Goal: Communication & Community: Answer question/provide support

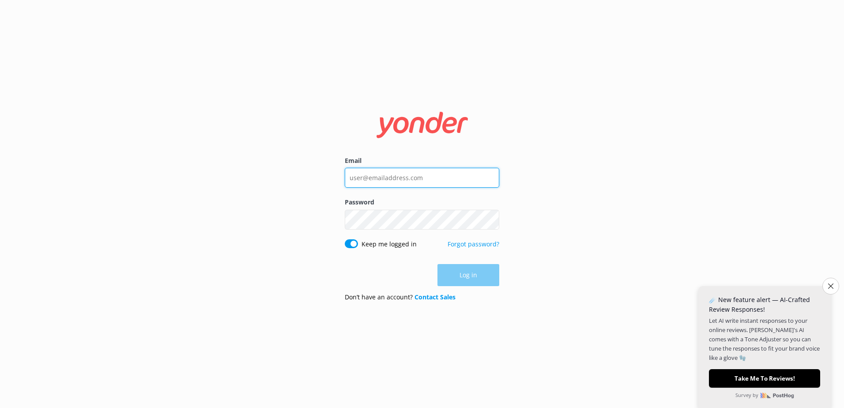
type input "depalmtoursreservations@depalmtours.com"
click at [474, 277] on div "Log in" at bounding box center [422, 275] width 155 height 22
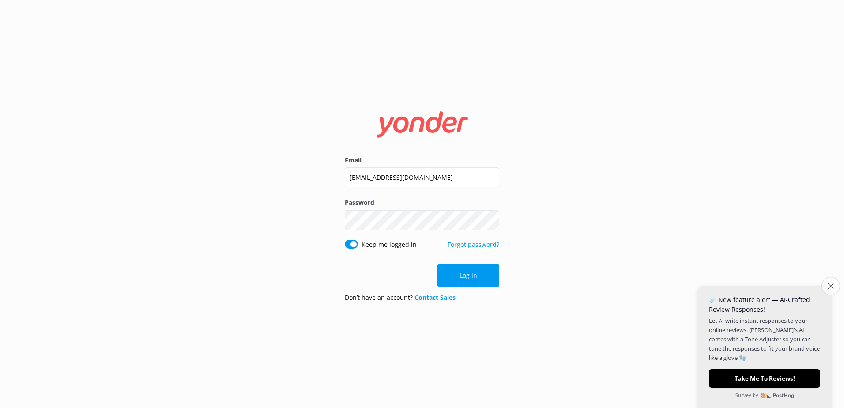
click at [829, 287] on icon "Close survey" at bounding box center [831, 286] width 6 height 6
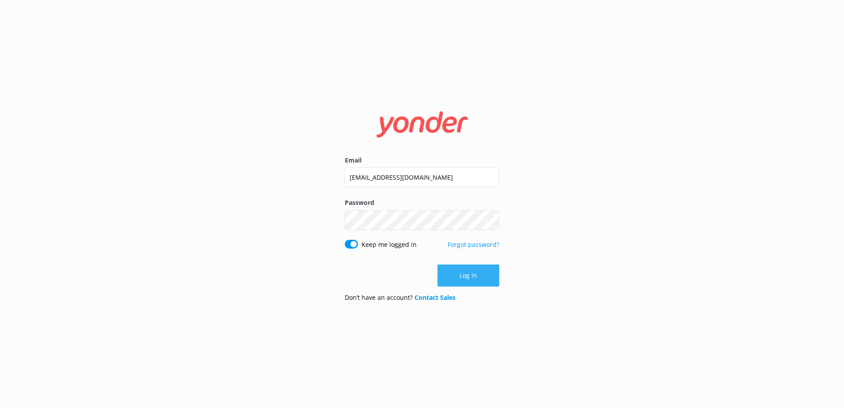
click at [460, 276] on button "Log in" at bounding box center [469, 275] width 62 height 22
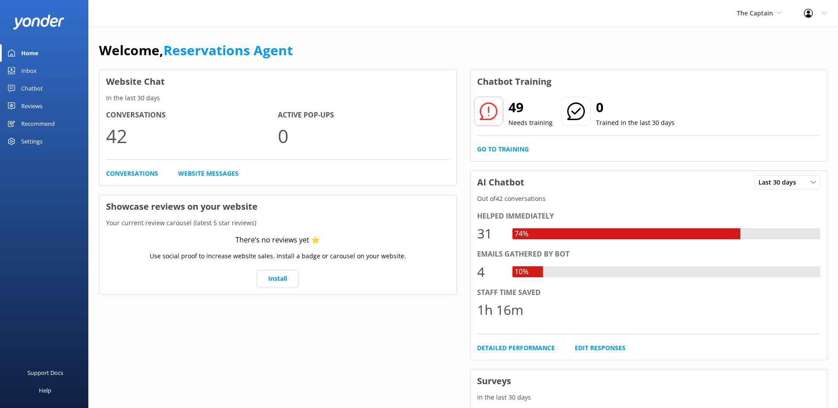
click at [32, 85] on div "Chatbot" at bounding box center [32, 88] width 22 height 18
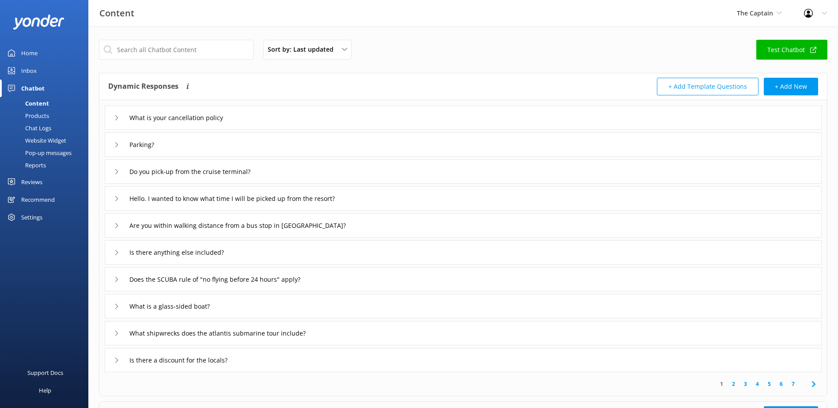
click at [45, 129] on div "Chat Logs" at bounding box center [28, 128] width 46 height 12
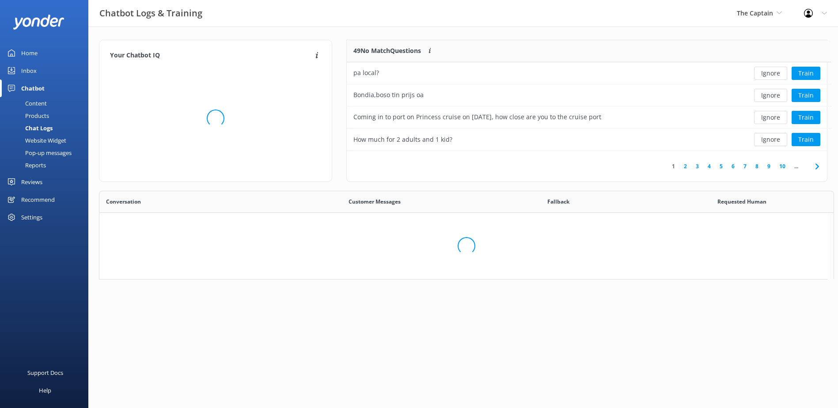
scroll to position [104, 473]
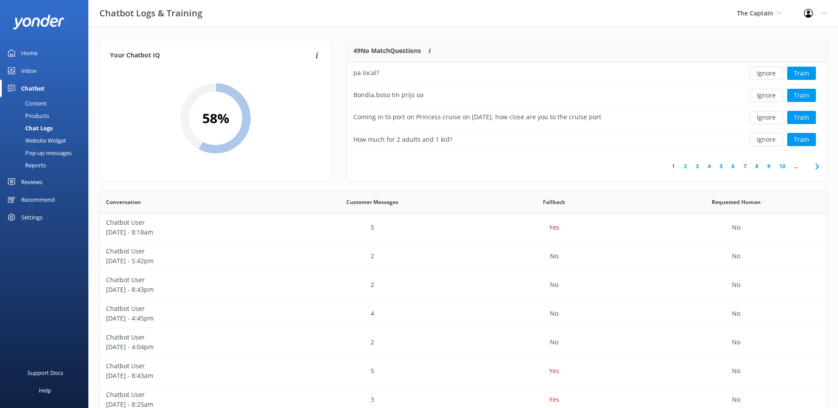
click at [50, 143] on div "Website Widget" at bounding box center [35, 140] width 61 height 12
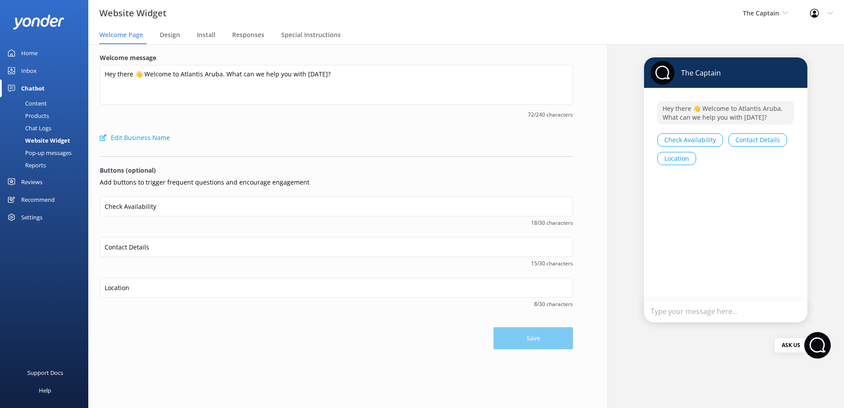
click at [50, 129] on div "Chat Logs" at bounding box center [28, 128] width 46 height 12
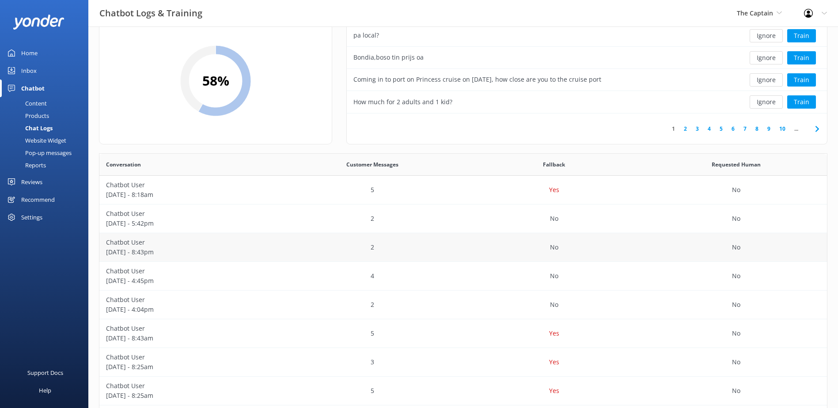
scroll to position [88, 0]
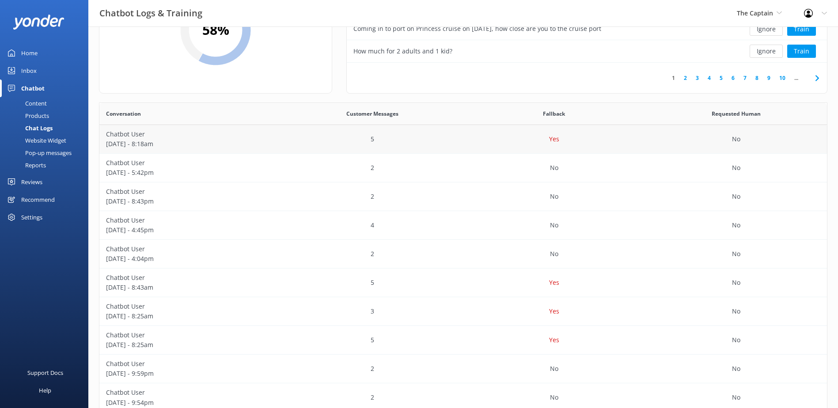
click at [233, 147] on p "[DATE] - 8:18am" at bounding box center [190, 144] width 169 height 10
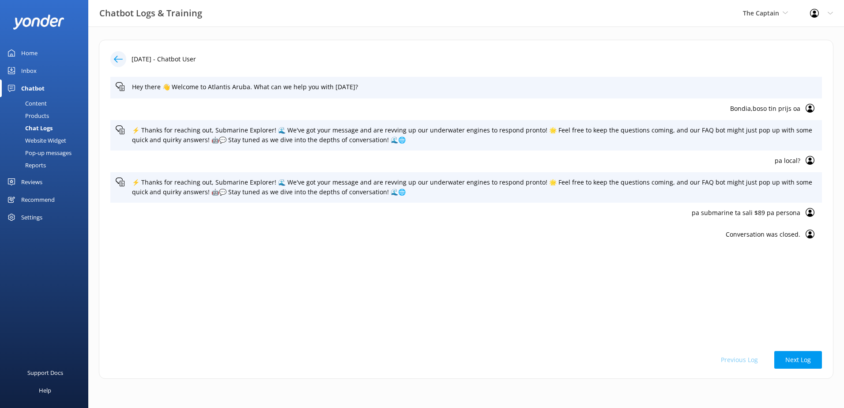
click at [118, 57] on icon at bounding box center [118, 59] width 9 height 9
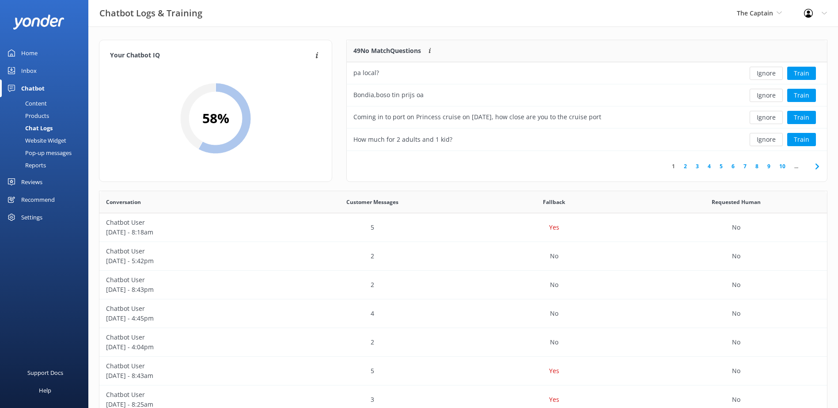
click at [37, 106] on div "Content" at bounding box center [26, 103] width 42 height 12
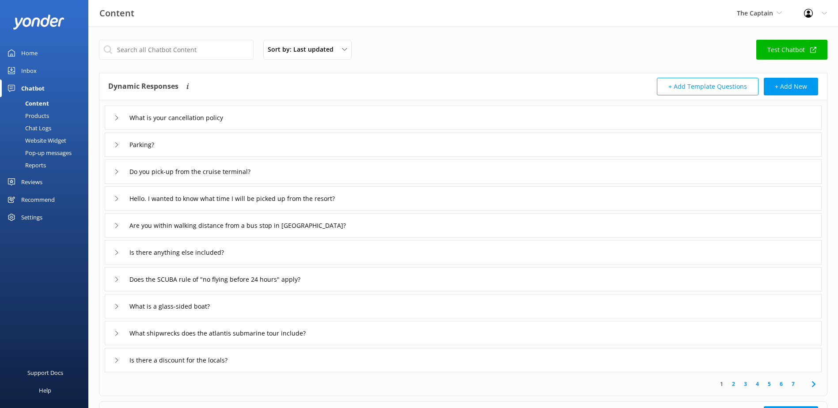
click at [35, 112] on div "Products" at bounding box center [27, 115] width 44 height 12
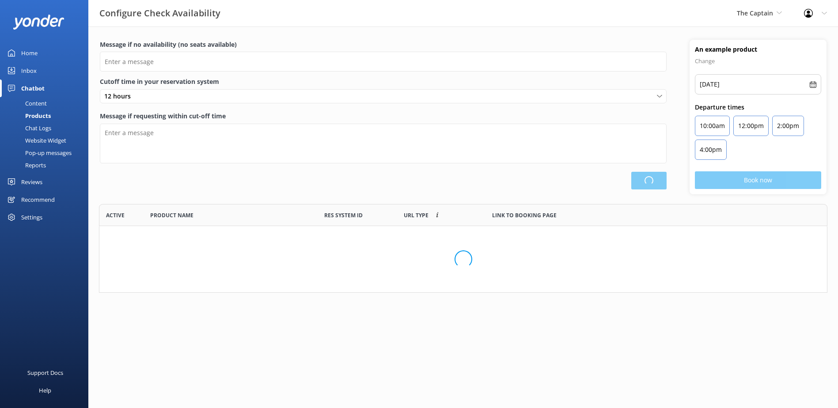
scroll to position [82, 721]
type input "There are no seats available, please check an alternative day"
type textarea "Our online booking system closes {hours} prior to departure. Please contact us …"
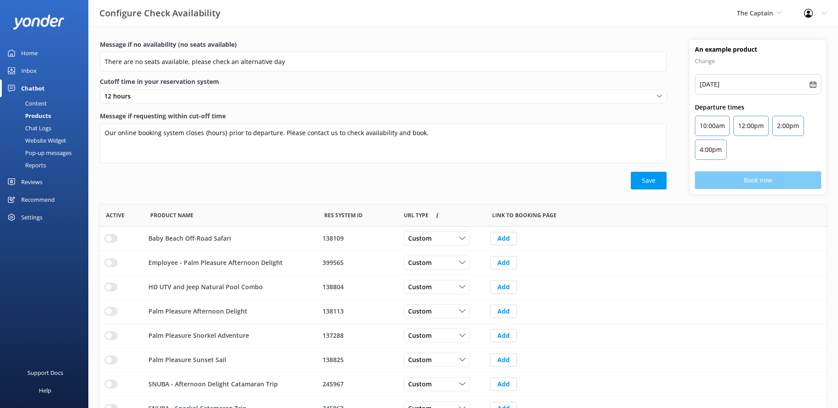
scroll to position [259, 721]
click at [41, 125] on div "Chat Logs" at bounding box center [28, 128] width 46 height 12
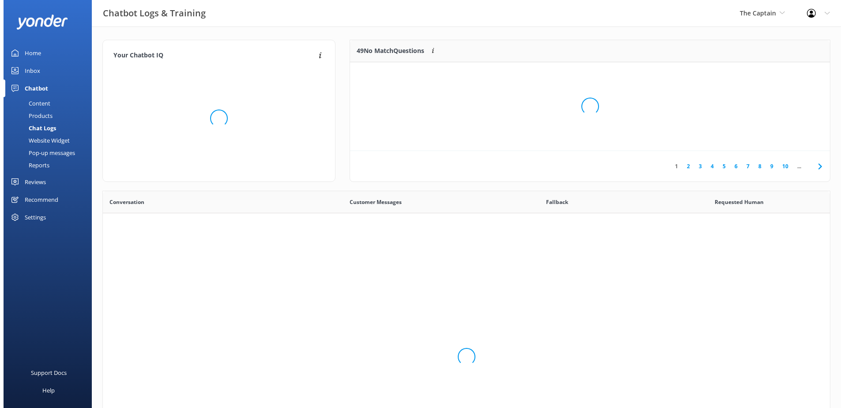
scroll to position [303, 721]
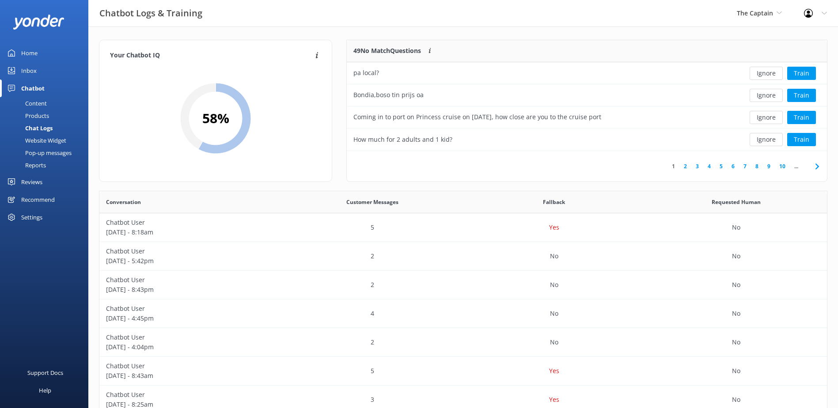
click at [35, 53] on div "Home" at bounding box center [29, 53] width 16 height 18
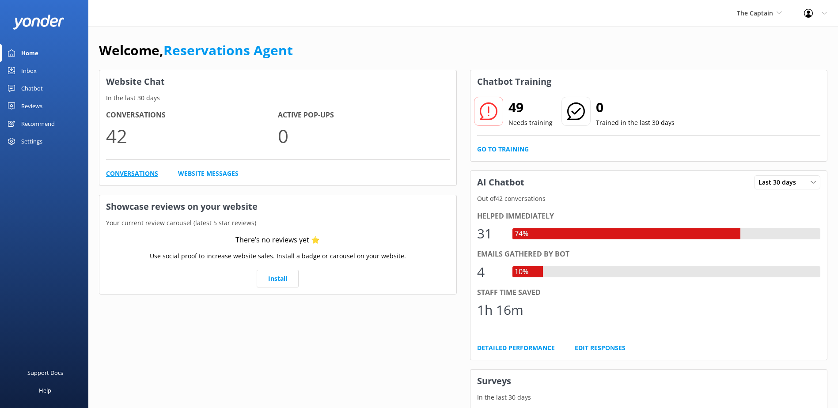
click at [129, 171] on link "Conversations" at bounding box center [132, 174] width 52 height 10
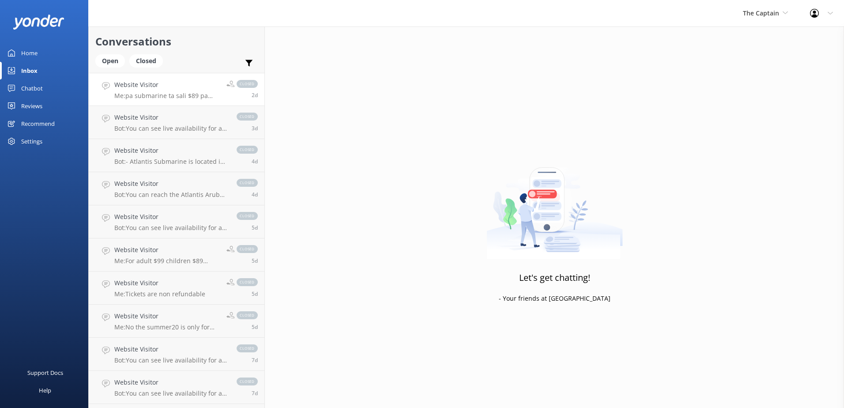
click at [136, 84] on h4 "Website Visitor" at bounding box center [167, 85] width 106 height 10
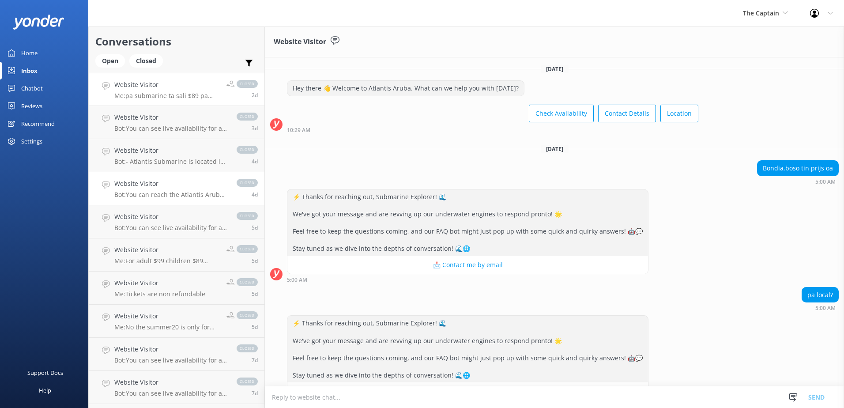
scroll to position [44, 0]
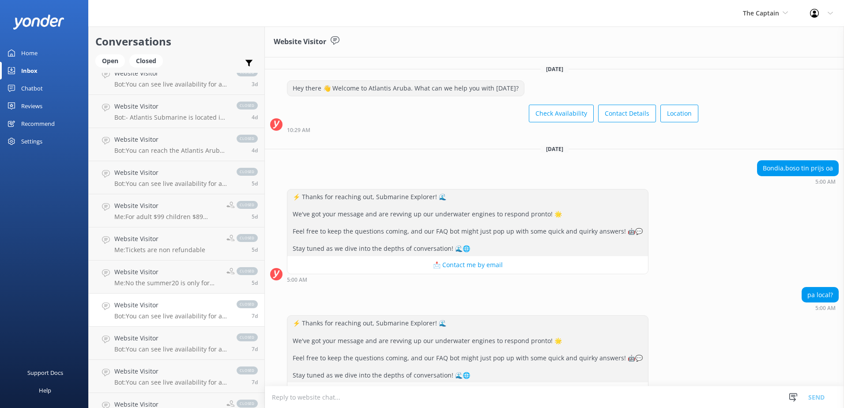
click at [146, 322] on link "Website Visitor Bot: You can see live availability for all Atlantic Aruba tours…" at bounding box center [177, 310] width 176 height 33
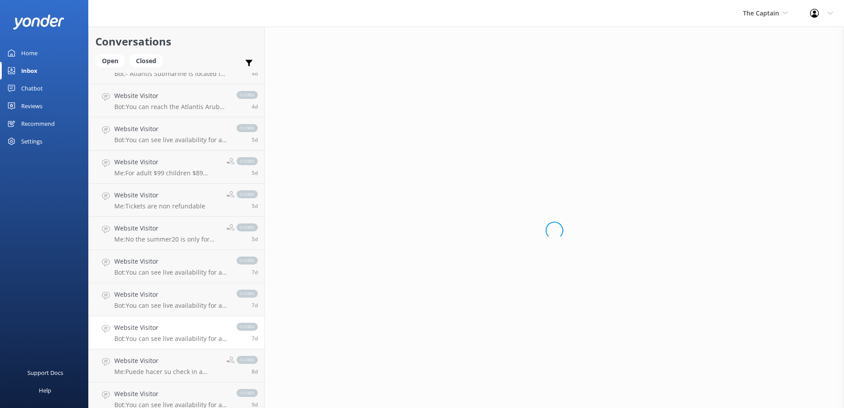
scroll to position [88, 0]
click at [153, 336] on p "Bot: You can see live availability for all Atlantic Aruba tours online by click…" at bounding box center [170, 338] width 113 height 8
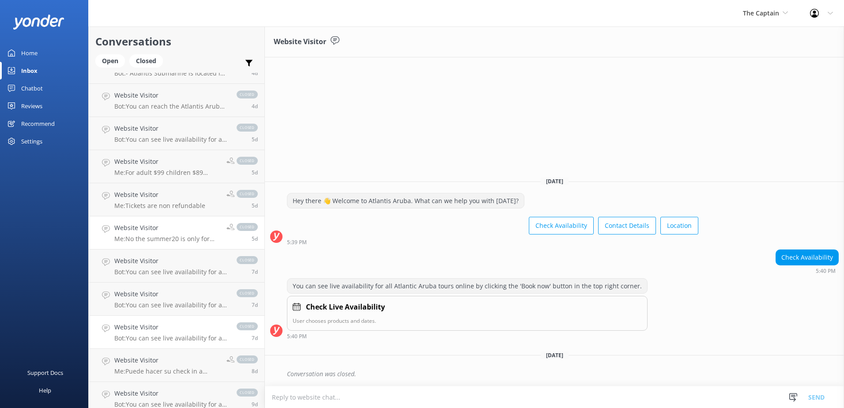
click at [150, 228] on h4 "Website Visitor" at bounding box center [167, 228] width 106 height 10
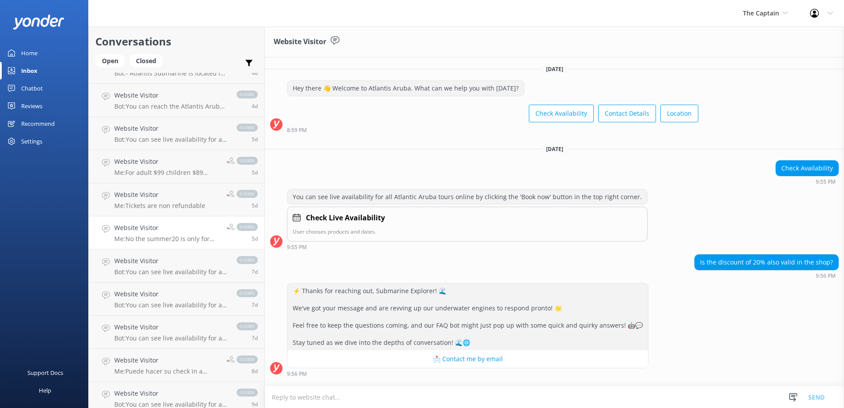
scroll to position [88, 0]
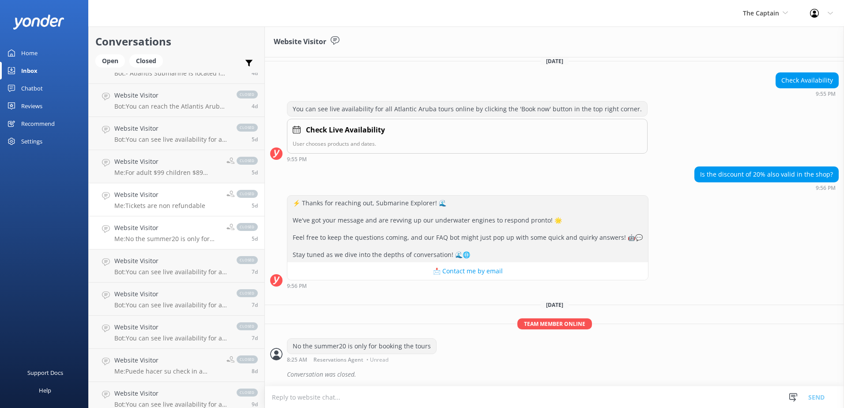
click at [143, 204] on p "Me: Tickets are non refundable" at bounding box center [159, 206] width 91 height 8
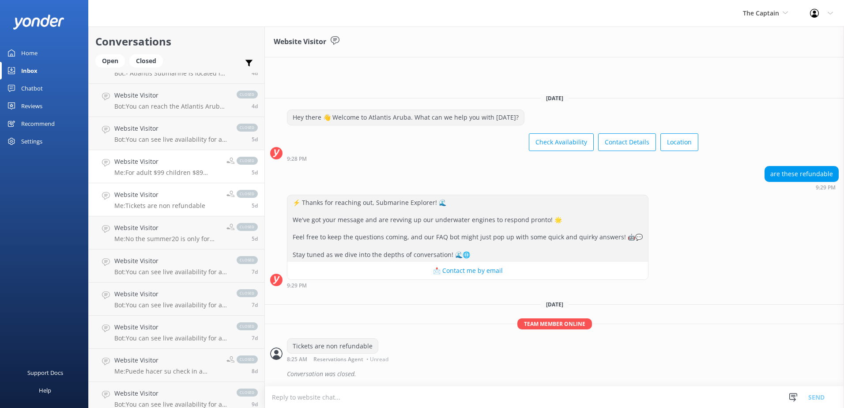
click at [148, 169] on p "Me: For adult $99 children $89 prices subject to change" at bounding box center [167, 173] width 106 height 8
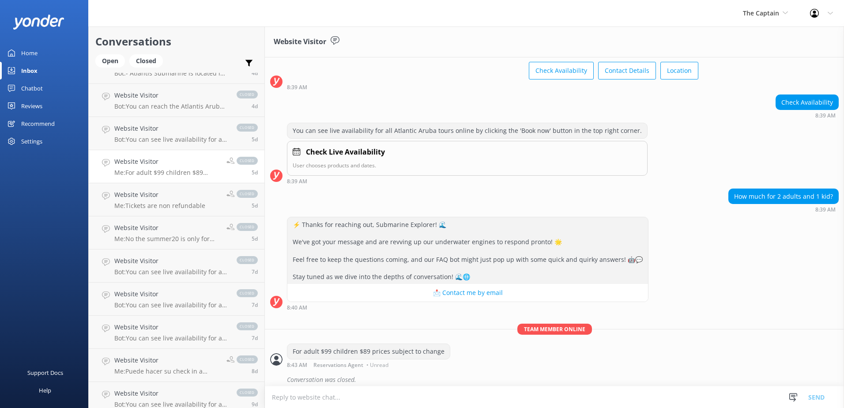
scroll to position [49, 0]
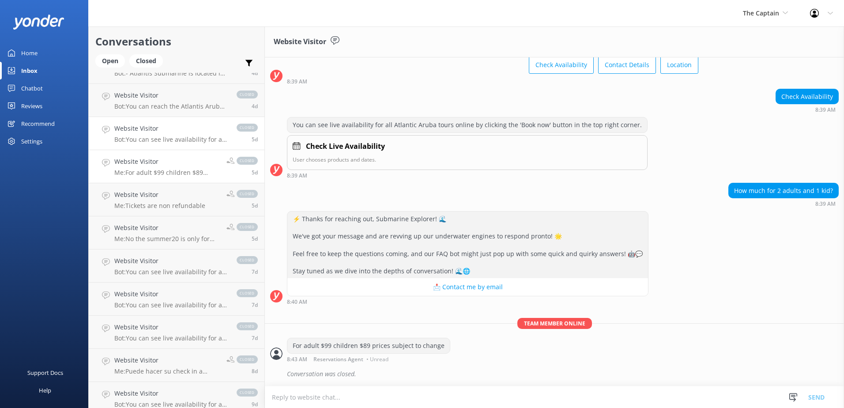
click at [143, 133] on h4 "Website Visitor" at bounding box center [170, 129] width 113 height 10
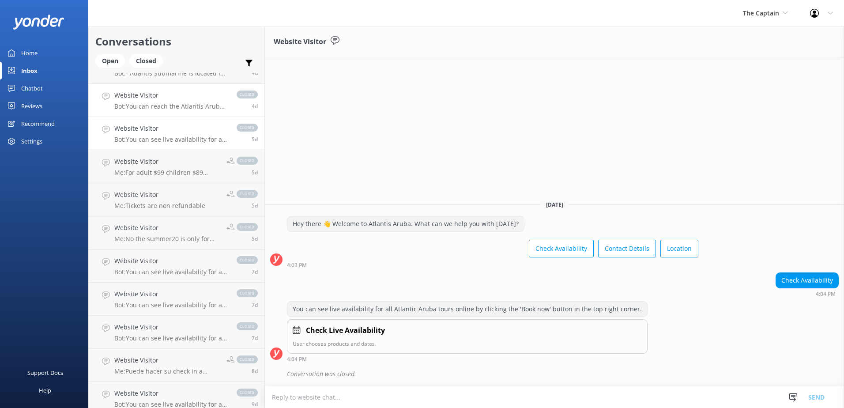
click at [143, 98] on h4 "Website Visitor" at bounding box center [170, 96] width 113 height 10
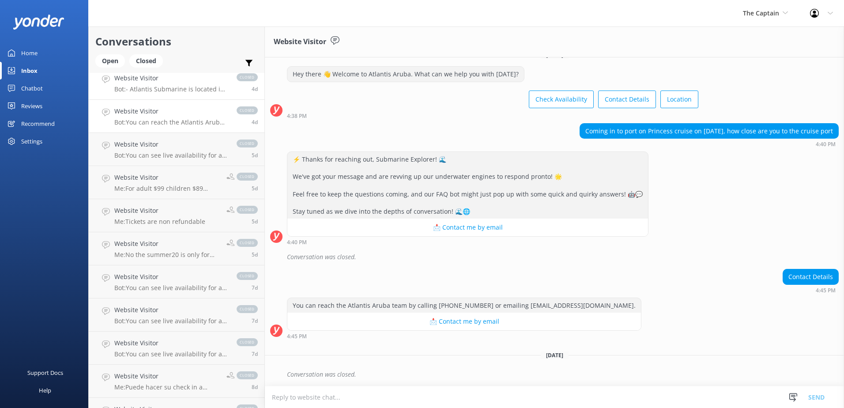
scroll to position [44, 0]
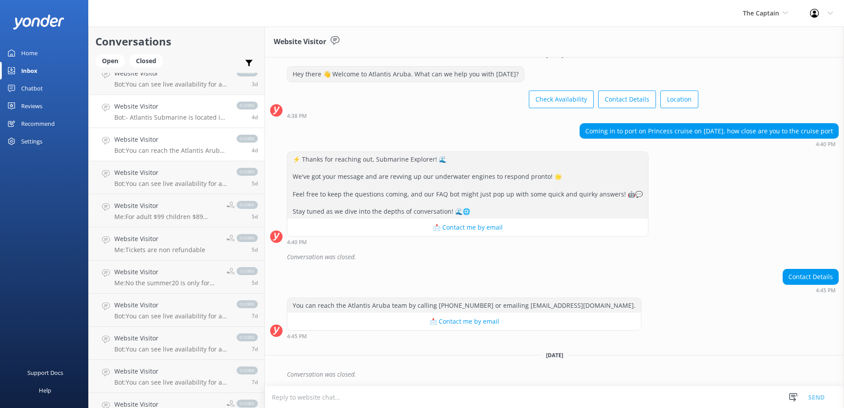
click at [162, 112] on div "Website Visitor Bot: - Atlantis Submarine is located in front of Renaissance Wi…" at bounding box center [170, 111] width 113 height 19
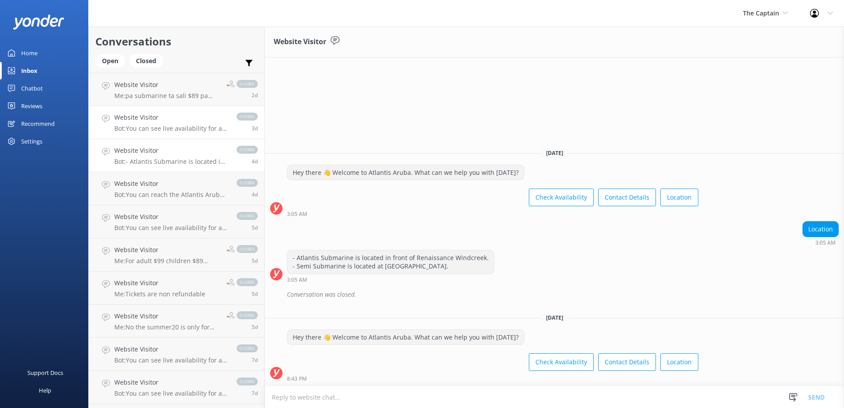
click at [173, 120] on h4 "Website Visitor" at bounding box center [170, 118] width 113 height 10
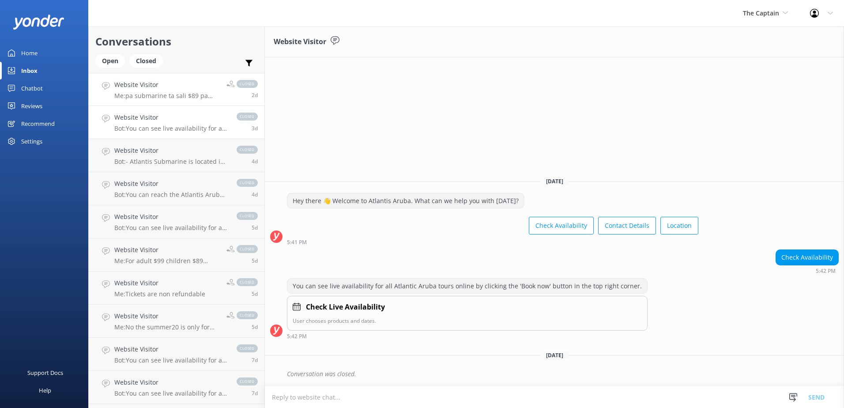
click at [152, 88] on h4 "Website Visitor" at bounding box center [167, 85] width 106 height 10
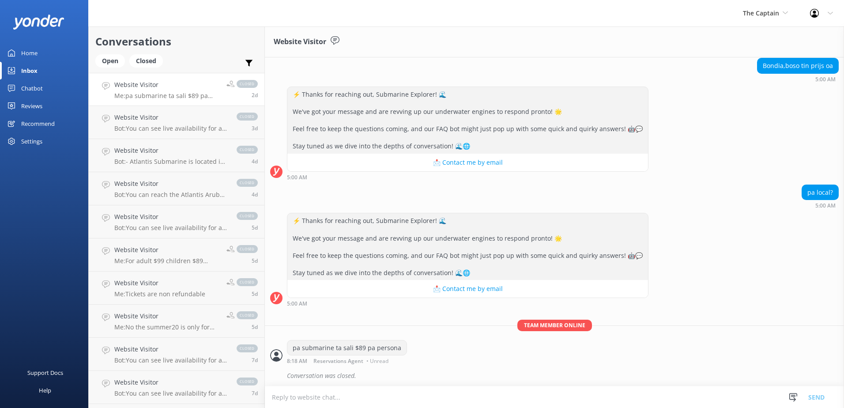
scroll to position [104, 0]
click at [109, 63] on div "Open" at bounding box center [110, 60] width 30 height 13
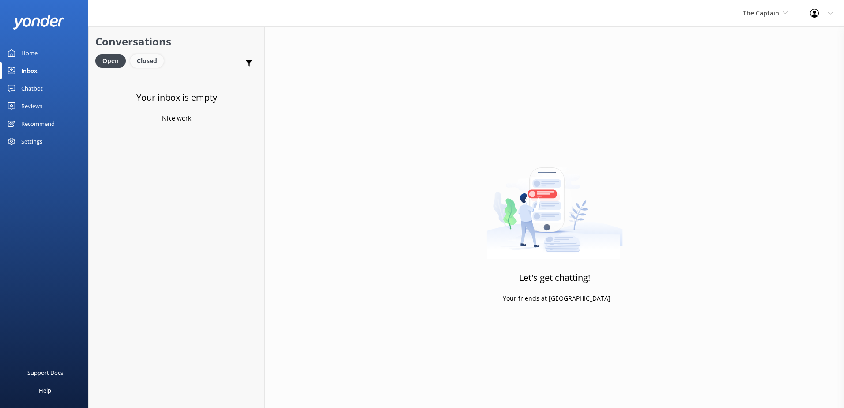
click at [149, 64] on div "Closed" at bounding box center [147, 60] width 34 height 13
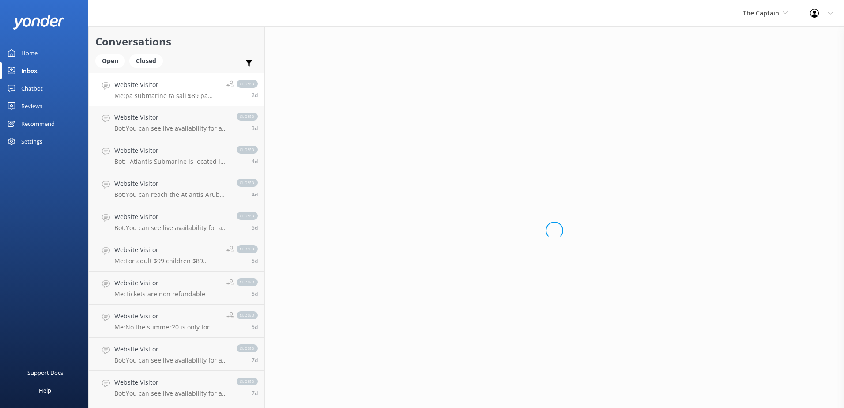
click at [174, 95] on p "Me: pa submarine ta sali $89 pa persona" at bounding box center [167, 96] width 106 height 8
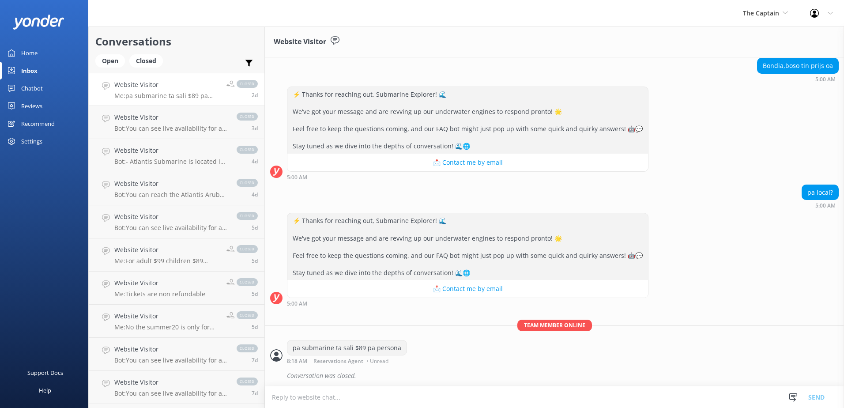
scroll to position [104, 0]
click at [153, 120] on h4 "Website Visitor" at bounding box center [170, 118] width 113 height 10
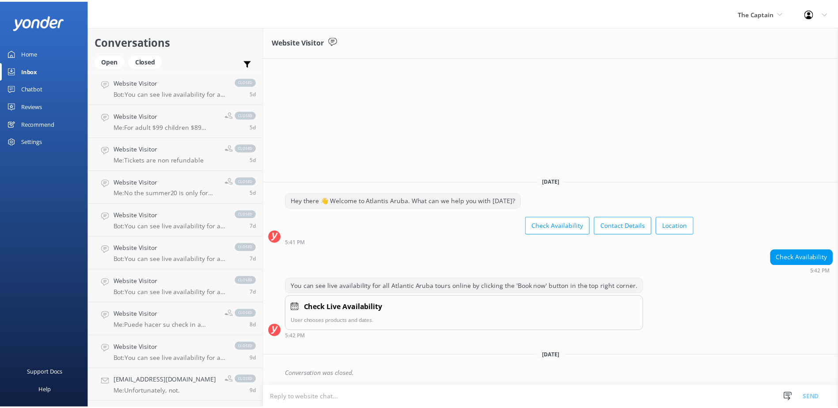
scroll to position [53, 0]
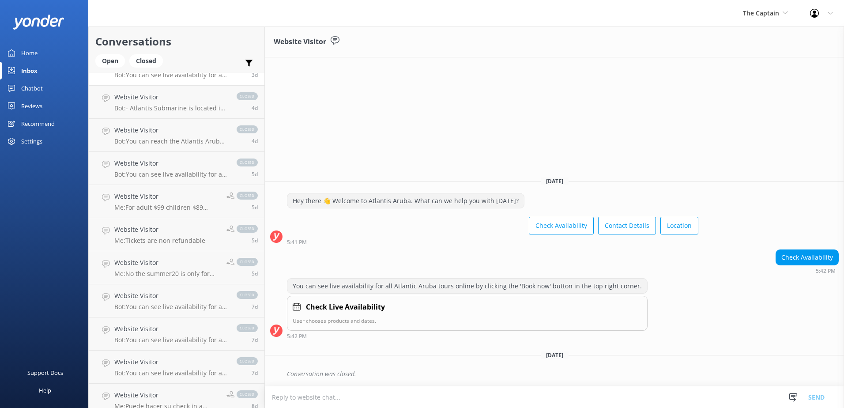
click at [35, 128] on div "Recommend" at bounding box center [38, 124] width 34 height 18
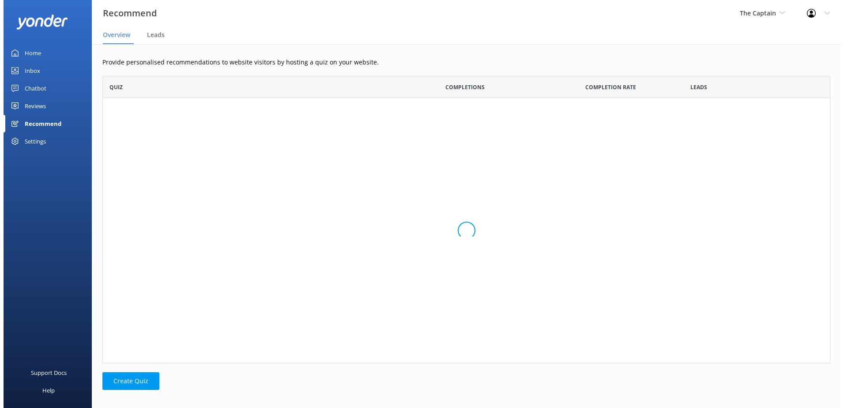
scroll to position [281, 721]
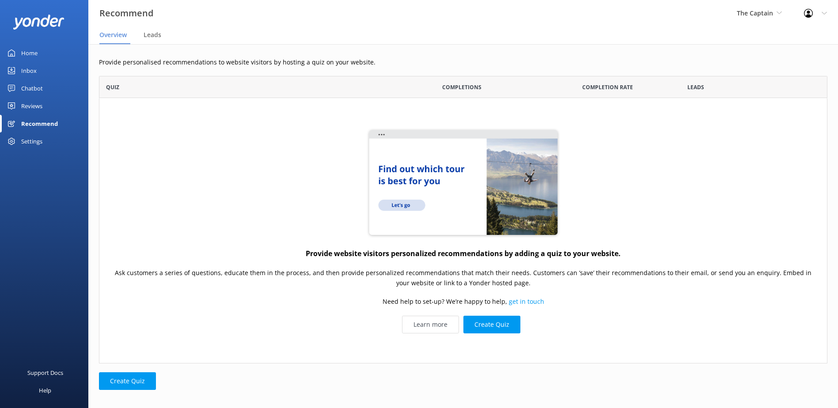
click at [41, 106] on div "Reviews" at bounding box center [31, 106] width 21 height 18
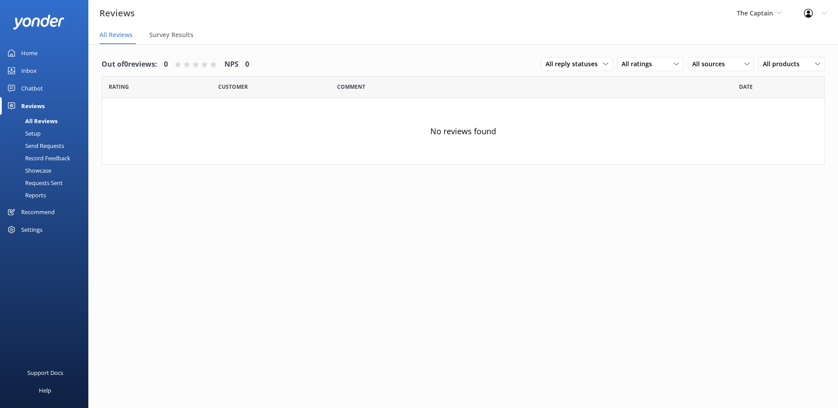
click at [47, 124] on div "All Reviews" at bounding box center [31, 121] width 52 height 12
click at [57, 148] on div "Send Requests" at bounding box center [34, 146] width 59 height 12
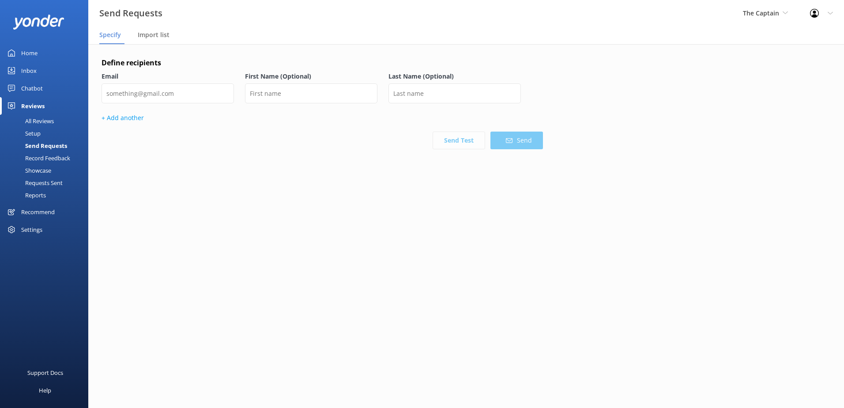
click at [43, 92] on link "Chatbot" at bounding box center [44, 88] width 88 height 18
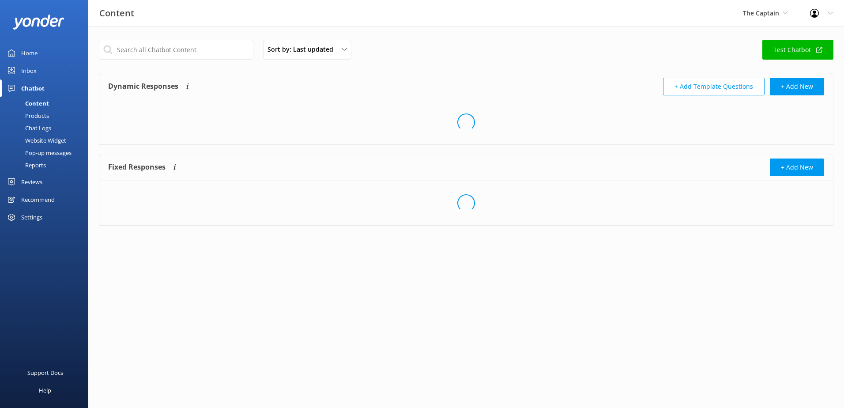
click at [30, 64] on div "Inbox" at bounding box center [28, 71] width 15 height 18
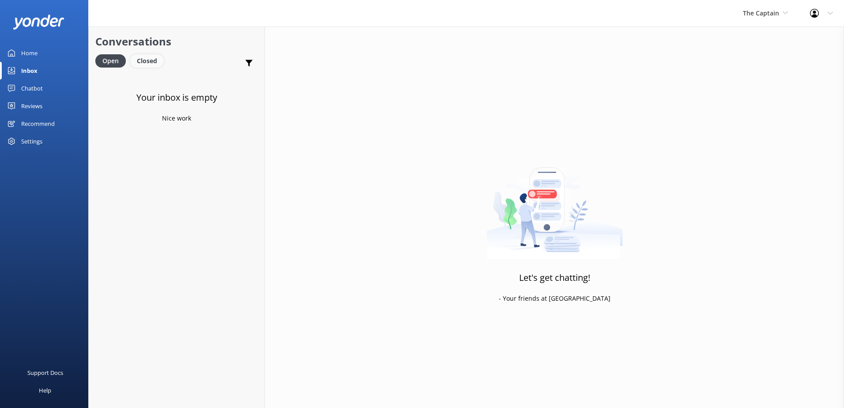
click at [154, 64] on div "Closed" at bounding box center [147, 60] width 34 height 13
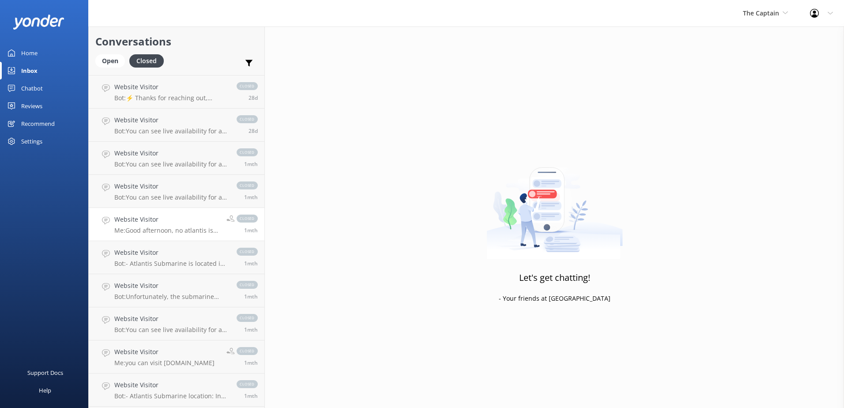
scroll to position [1510, 0]
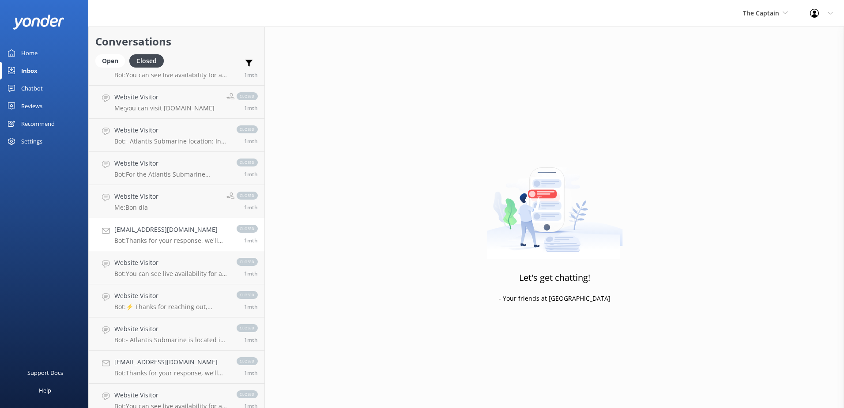
click at [177, 233] on h4 "thedyamoneco@gmail.com" at bounding box center [170, 230] width 113 height 10
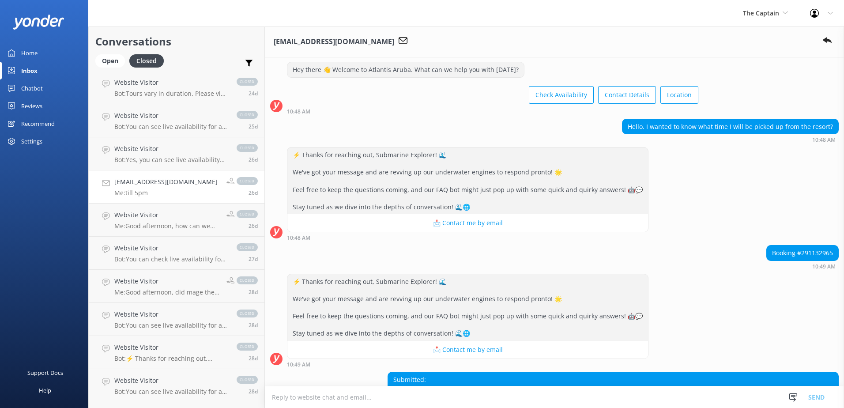
scroll to position [936, 0]
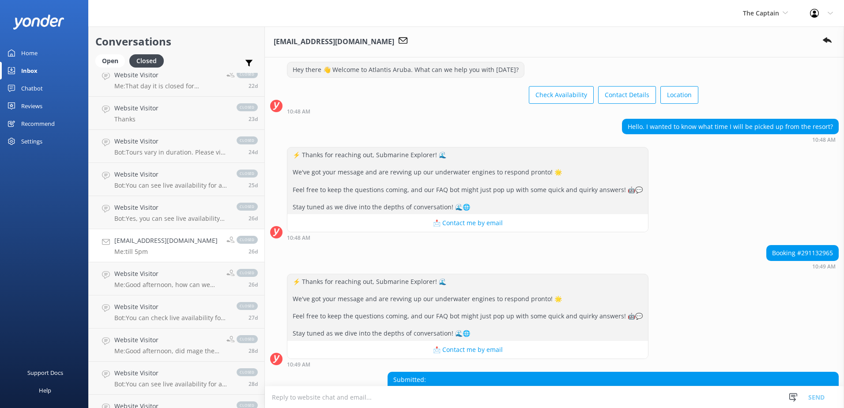
click at [145, 246] on div "carolechiuthomas@proton.me Me: till 5pm" at bounding box center [165, 245] width 103 height 19
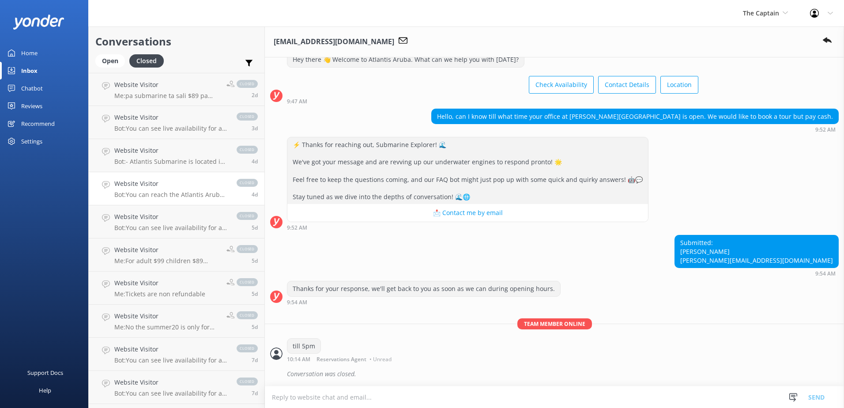
click at [142, 194] on p "Bot: You can reach the Atlantis Aruba team by calling +297 522 4500 or emailing…" at bounding box center [170, 195] width 113 height 8
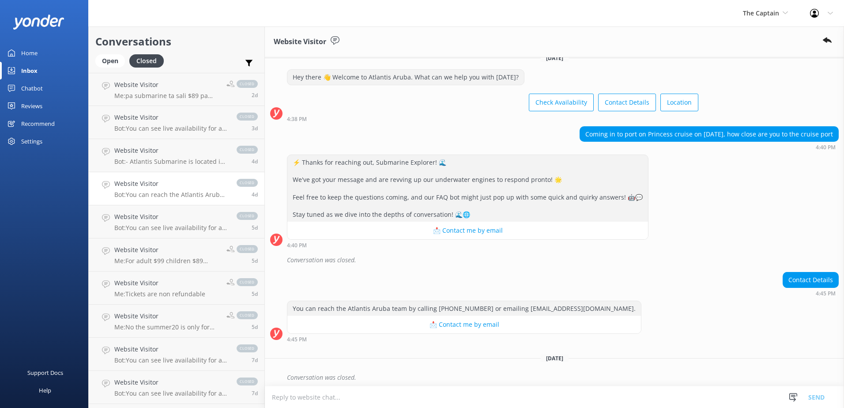
scroll to position [14, 0]
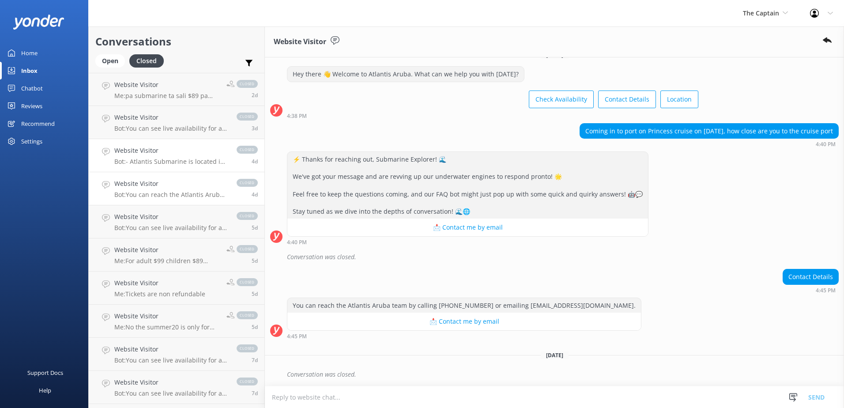
click at [157, 157] on div "Website Visitor Bot: - Atlantis Submarine is located in front of Renaissance Wi…" at bounding box center [170, 155] width 113 height 19
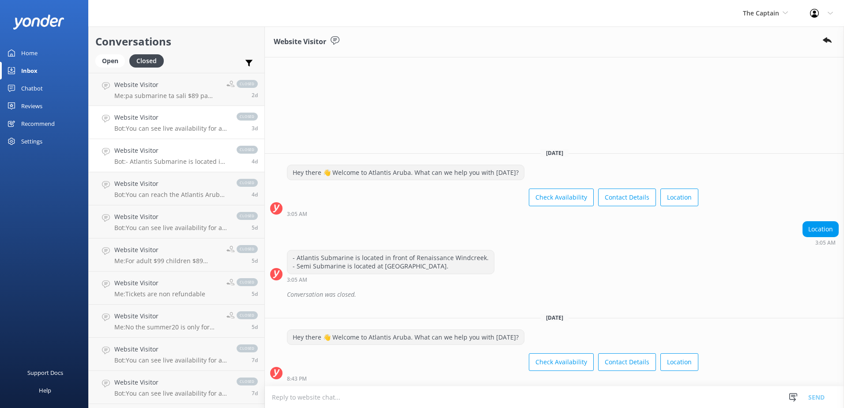
click at [151, 126] on p "Bot: You can see live availability for all Atlantic Aruba tours online by click…" at bounding box center [170, 129] width 113 height 8
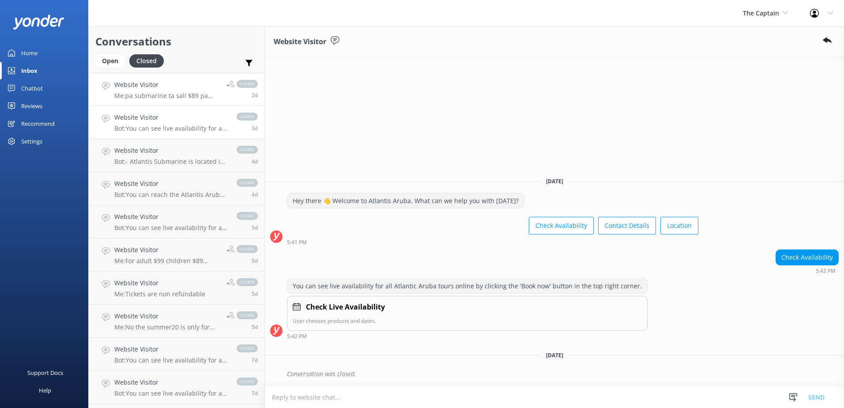
click at [151, 88] on h4 "Website Visitor" at bounding box center [167, 85] width 106 height 10
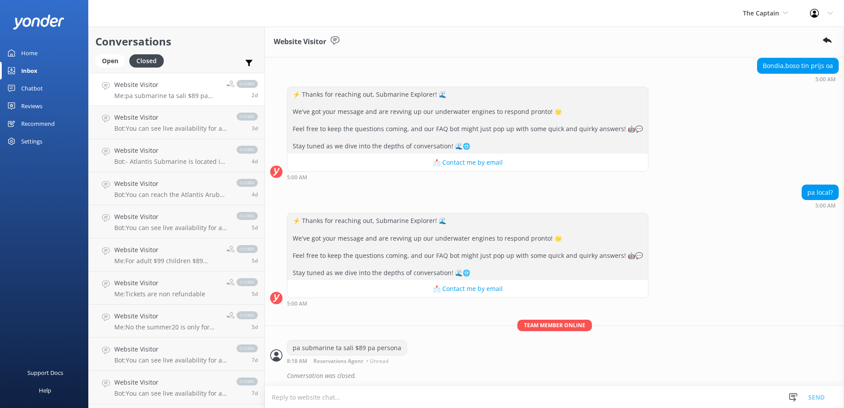
scroll to position [104, 0]
click at [157, 257] on div "Website Visitor Me: For adult $99 children $89 prices subject to change" at bounding box center [167, 254] width 106 height 19
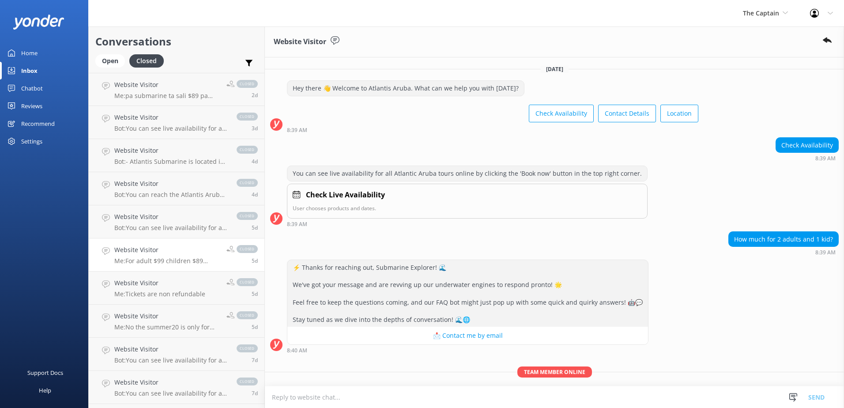
click at [35, 52] on div "Home" at bounding box center [29, 53] width 16 height 18
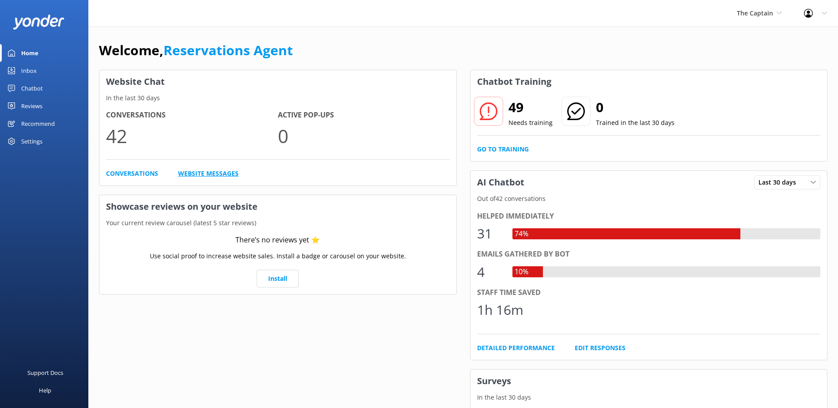
click at [221, 170] on link "Website Messages" at bounding box center [208, 174] width 60 height 10
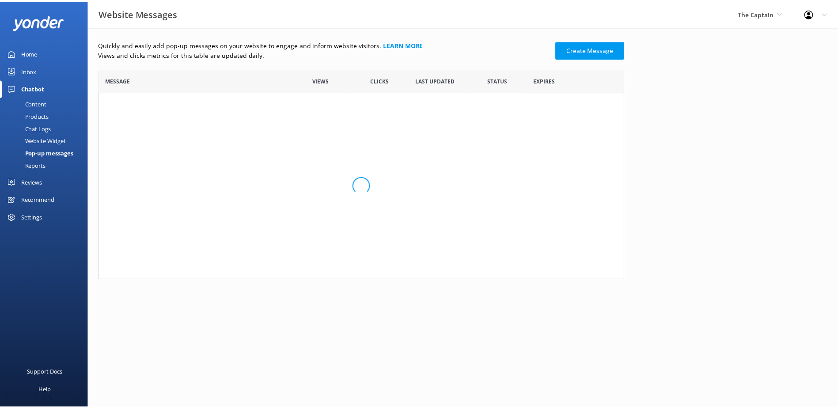
scroll to position [91, 523]
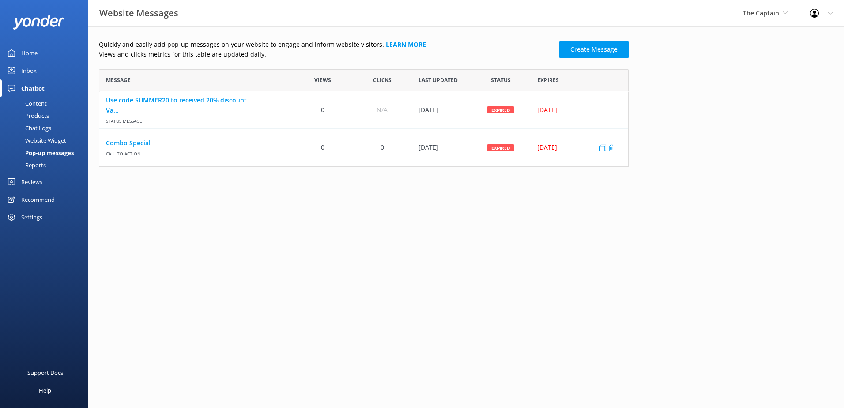
click at [137, 143] on link "Combo Special" at bounding box center [196, 143] width 181 height 10
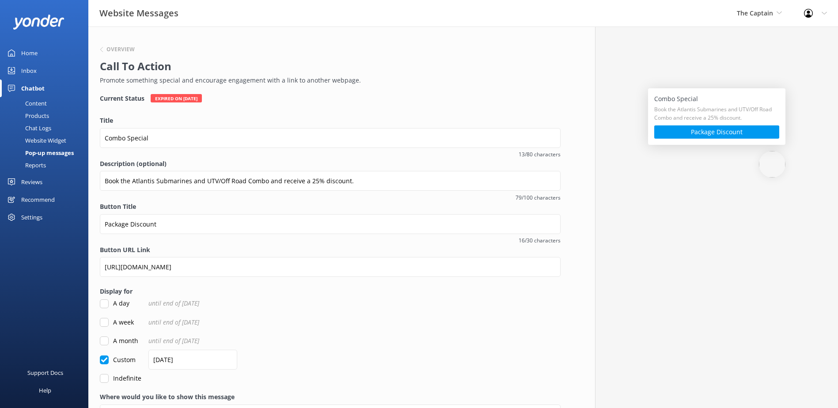
click at [43, 164] on div "Reports" at bounding box center [25, 165] width 41 height 12
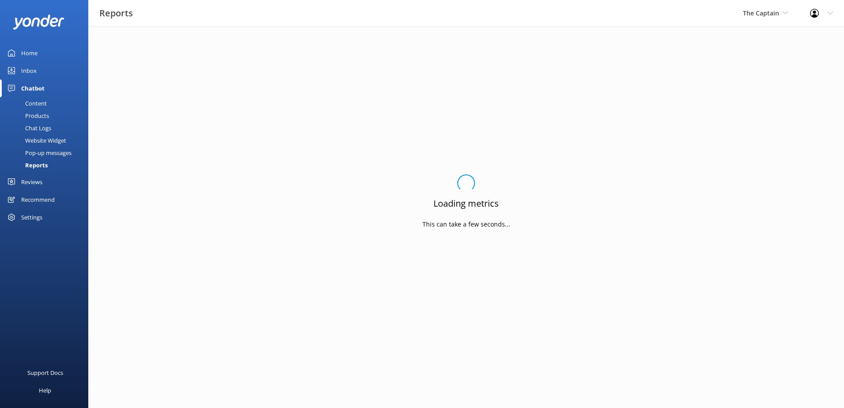
click at [61, 151] on div "Pop-up messages" at bounding box center [38, 153] width 66 height 12
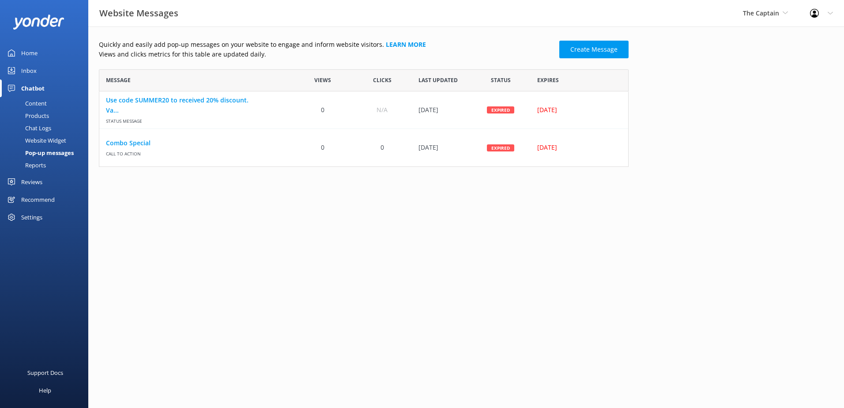
scroll to position [91, 523]
click at [151, 99] on link "Use code SUMMER20 to received 20% discount. Va..." at bounding box center [196, 105] width 181 height 20
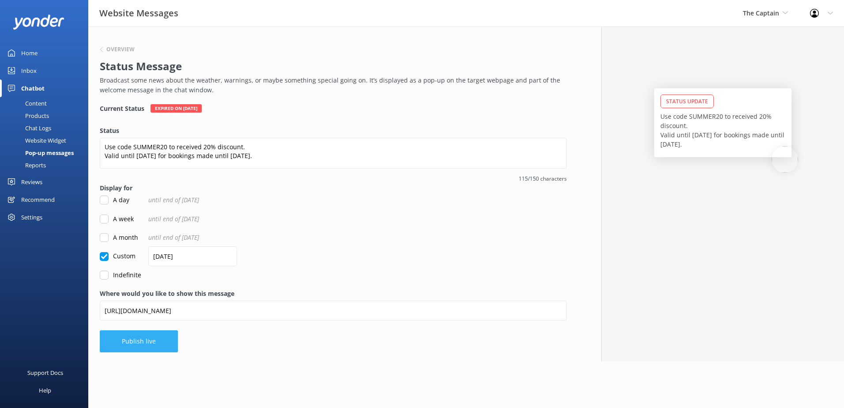
click at [151, 346] on button "Publish live" at bounding box center [139, 341] width 78 height 22
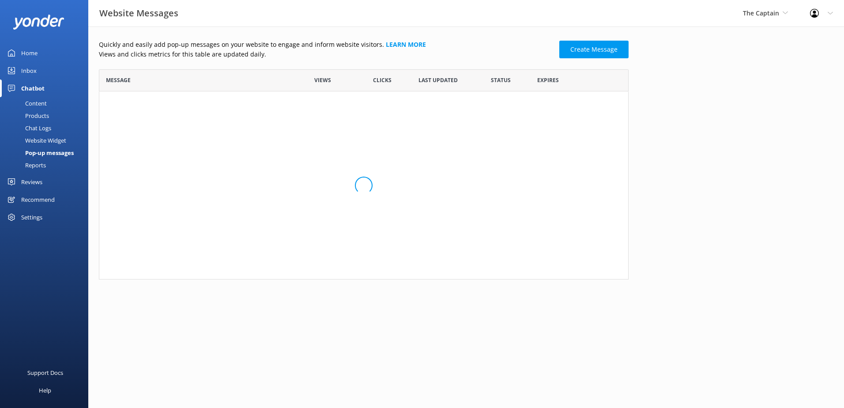
scroll to position [91, 523]
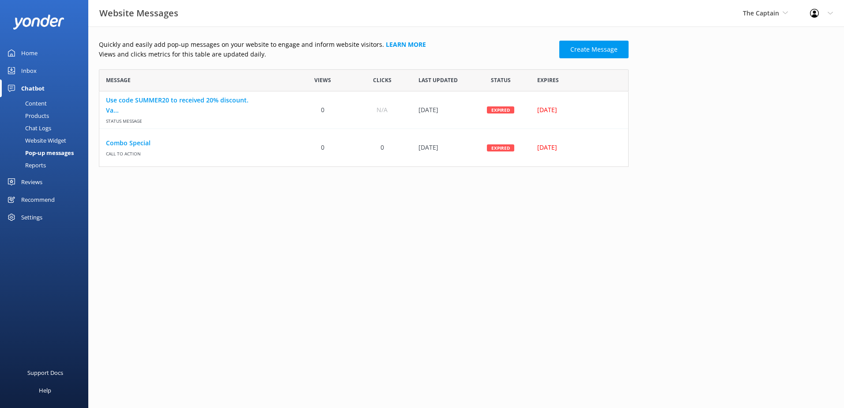
click at [42, 75] on link "Inbox" at bounding box center [44, 71] width 88 height 18
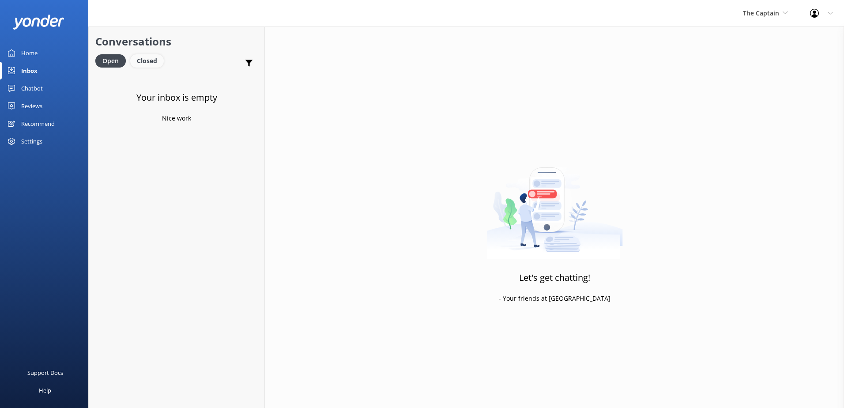
click at [155, 59] on div "Closed" at bounding box center [147, 60] width 34 height 13
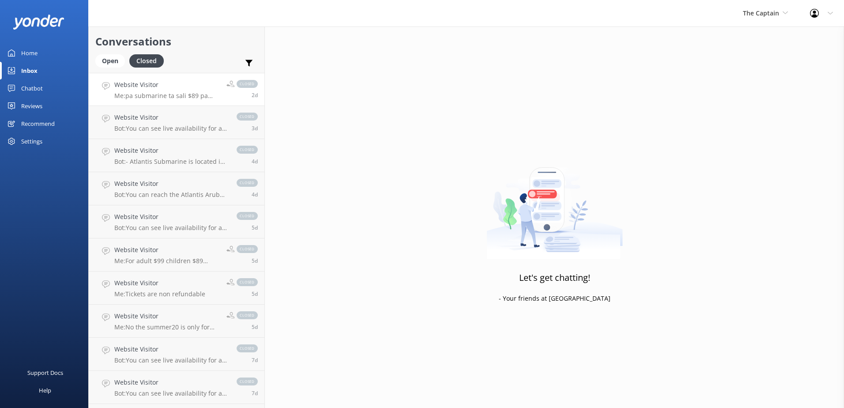
click at [166, 89] on h4 "Website Visitor" at bounding box center [167, 85] width 106 height 10
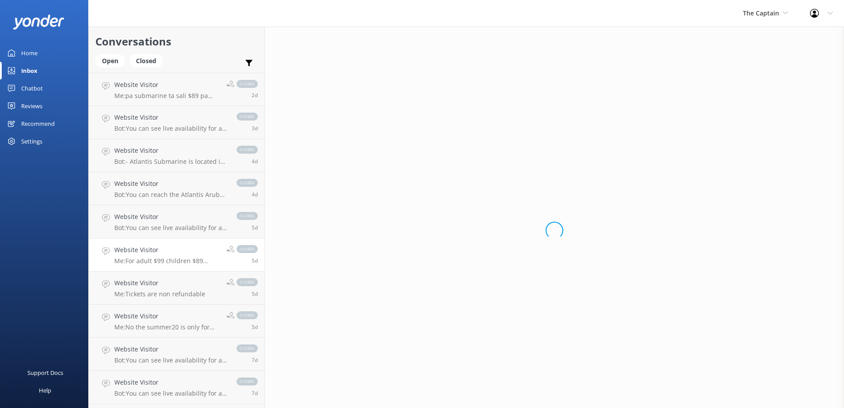
click at [145, 249] on h4 "Website Visitor" at bounding box center [167, 250] width 106 height 10
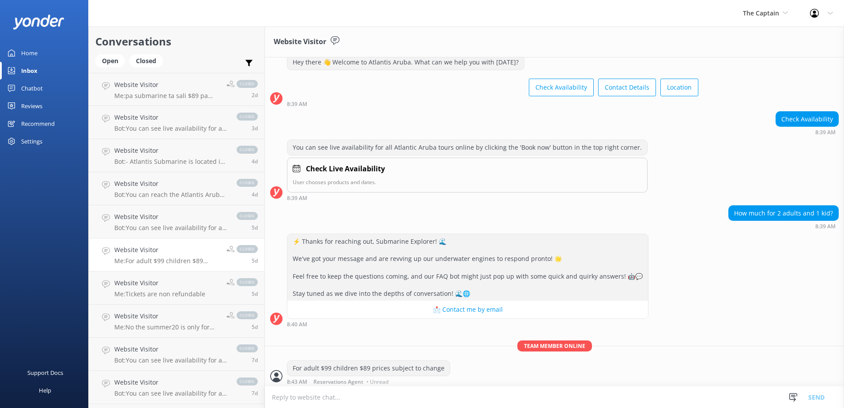
scroll to position [49, 0]
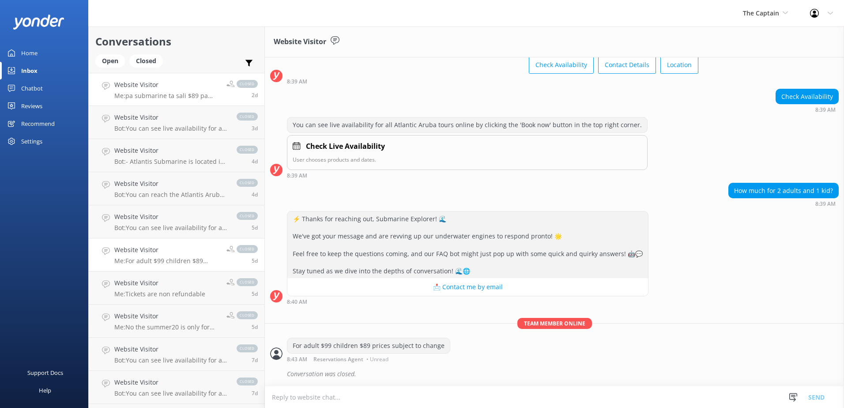
click at [155, 83] on h4 "Website Visitor" at bounding box center [167, 85] width 106 height 10
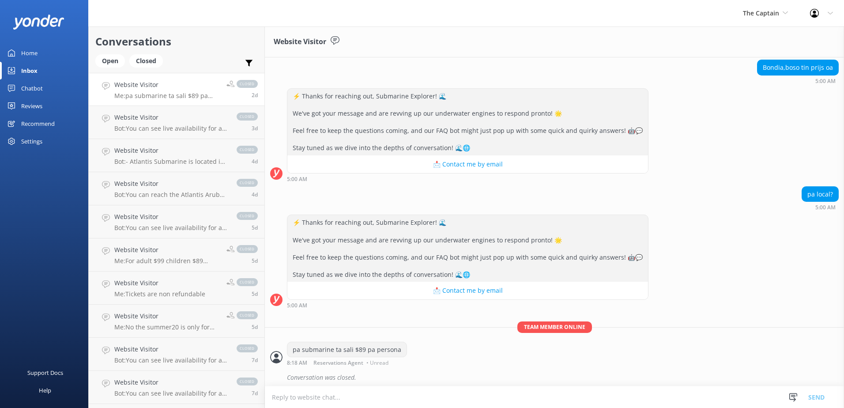
scroll to position [104, 0]
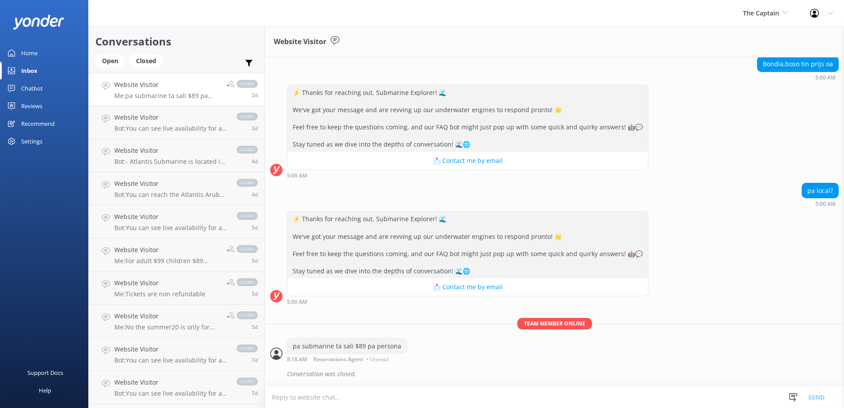
click at [551, 324] on span "Team member online" at bounding box center [554, 323] width 75 height 11
click at [193, 79] on link "Website Visitor Me: pa submarine ta sali $89 pa persona closed 2d" at bounding box center [177, 89] width 176 height 33
click at [195, 99] on p "Me: pa submarine ta sali $89 pa persona" at bounding box center [167, 96] width 106 height 8
click at [185, 120] on h4 "Website Visitor" at bounding box center [170, 118] width 113 height 10
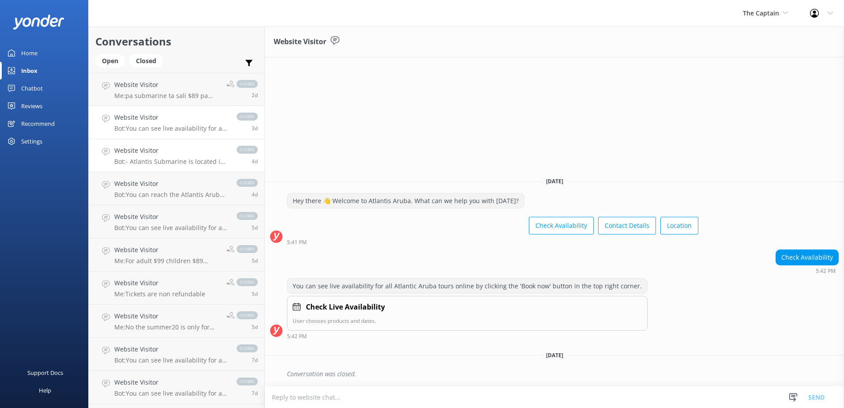
click at [144, 155] on h4 "Website Visitor" at bounding box center [170, 151] width 113 height 10
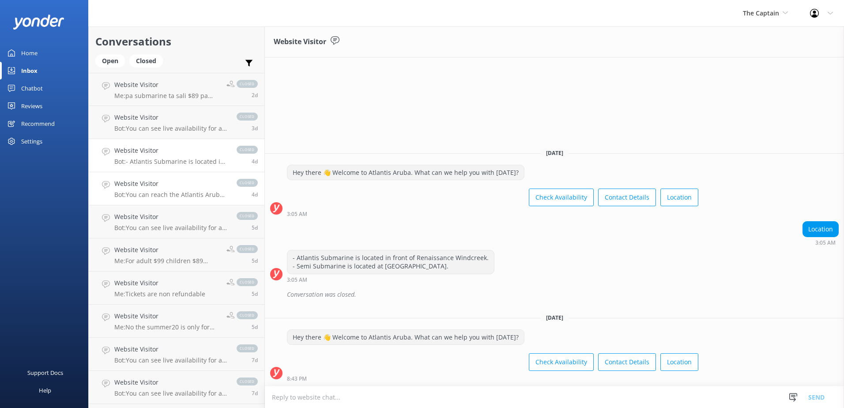
click at [152, 185] on h4 "Website Visitor" at bounding box center [170, 184] width 113 height 10
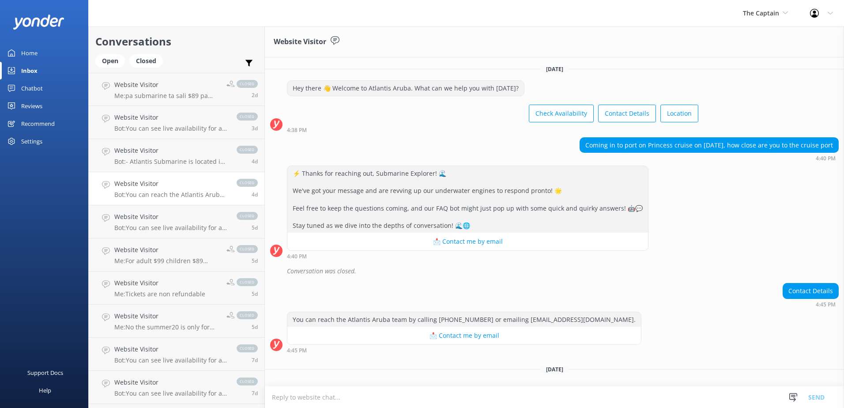
scroll to position [14, 0]
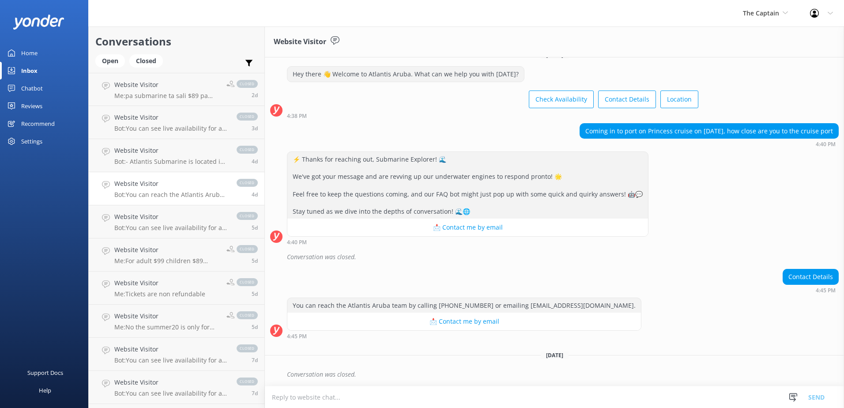
click at [361, 398] on textarea at bounding box center [554, 397] width 579 height 22
click at [356, 396] on textarea at bounding box center [554, 397] width 579 height 22
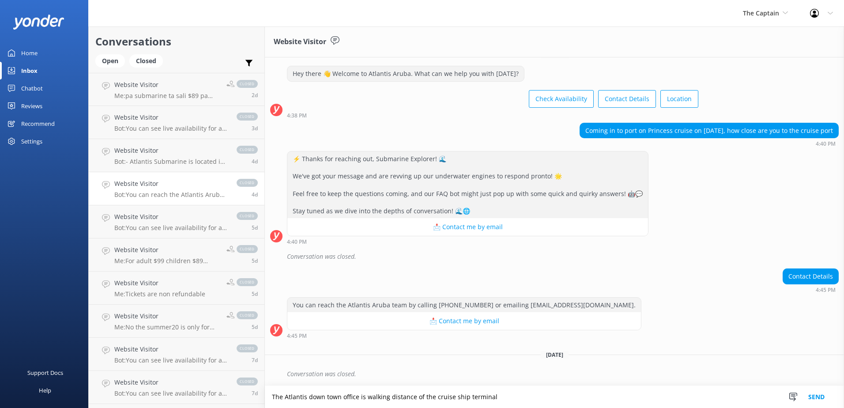
click at [413, 394] on textarea "The Atlantis down town office is walking distance of the cruise ship terminal" at bounding box center [554, 397] width 579 height 22
click at [413, 395] on textarea "The Atlantis down town office is walking distance 30 minutes of the cruise ship…" at bounding box center [554, 397] width 579 height 22
click at [394, 395] on textarea "The Atlantis downtown office is 30 minutes of the cruise ship terminal" at bounding box center [554, 397] width 579 height 22
click at [596, 398] on textarea "The Atlantis downtown office is 30 minutes walking distance from the cruise shi…" at bounding box center [554, 397] width 579 height 22
type textarea "The Atlantis downtown office is 30 minutes walking distance from the cruise shi…"
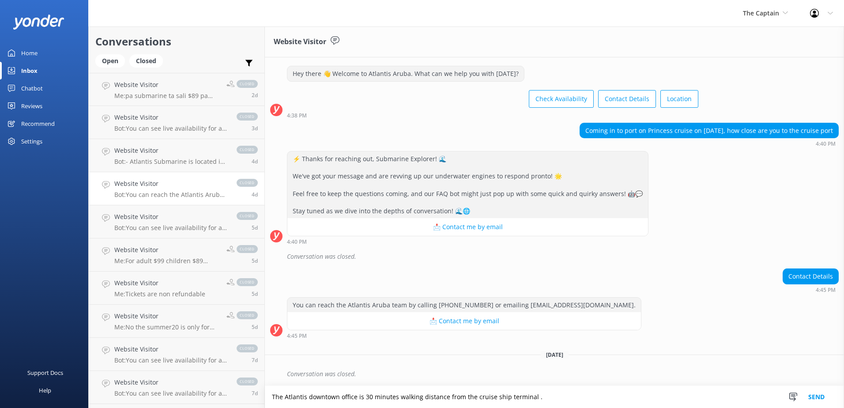
click at [824, 396] on button "Send" at bounding box center [816, 397] width 33 height 22
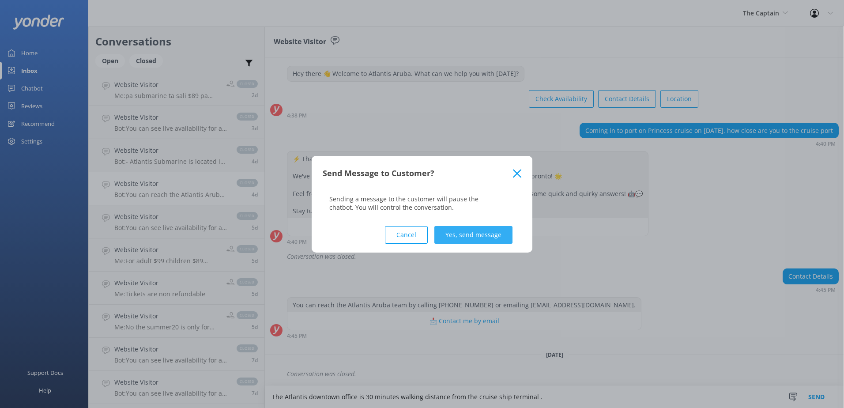
click at [459, 235] on button "Yes, send message" at bounding box center [473, 235] width 78 height 18
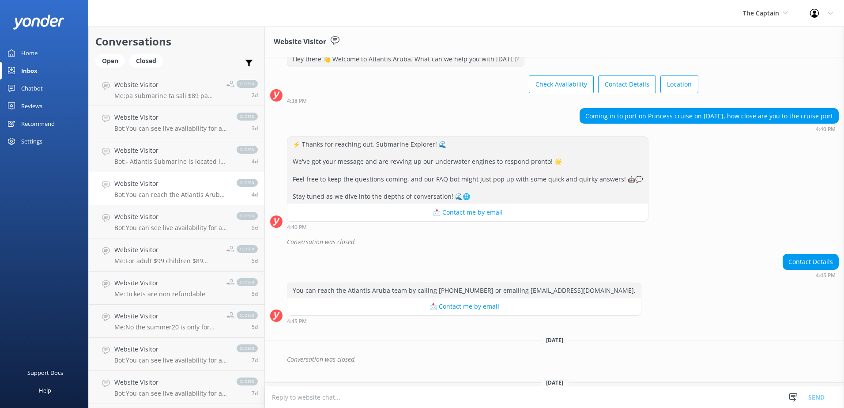
scroll to position [88, 0]
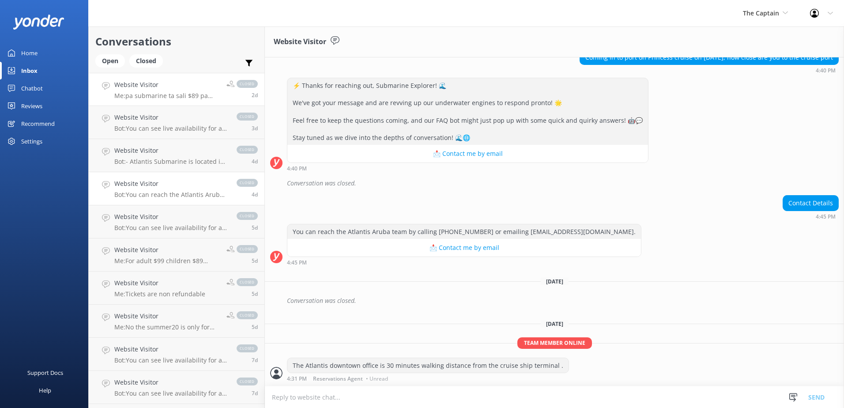
click at [143, 90] on h4 "Website Visitor" at bounding box center [167, 85] width 106 height 10
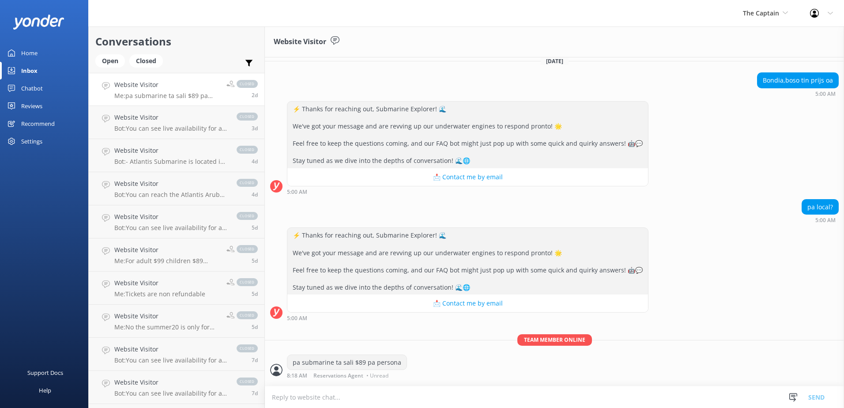
scroll to position [104, 0]
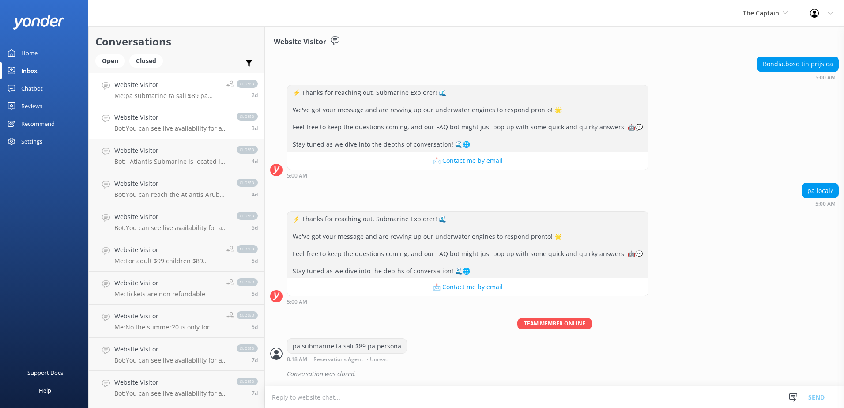
click at [139, 123] on div "Website Visitor Bot: You can see live availability for all Atlantic Aruba tours…" at bounding box center [170, 122] width 113 height 19
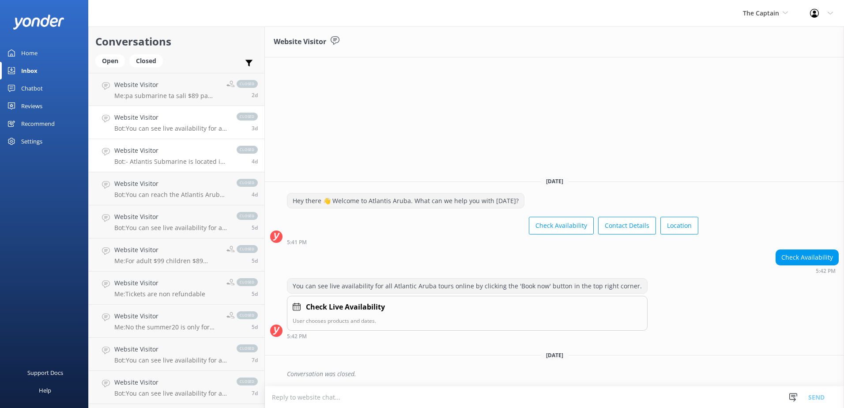
click at [145, 152] on h4 "Website Visitor" at bounding box center [170, 151] width 113 height 10
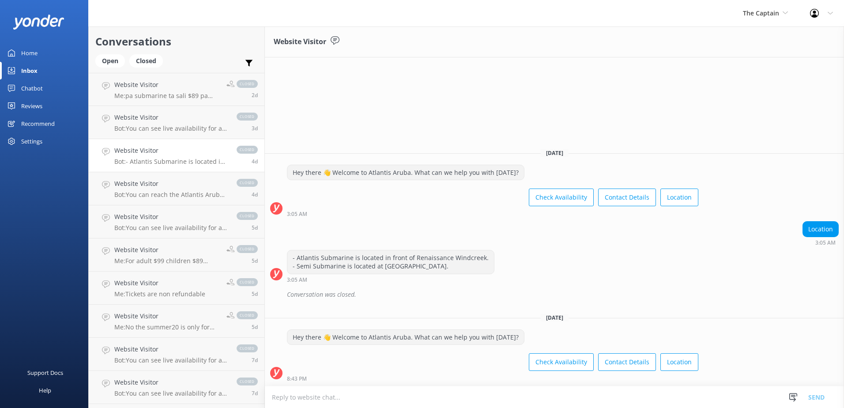
click at [43, 125] on div "Recommend" at bounding box center [38, 124] width 34 height 18
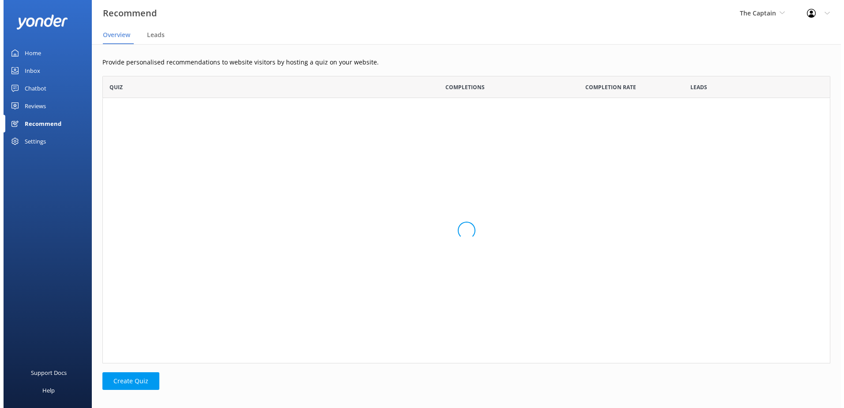
scroll to position [281, 721]
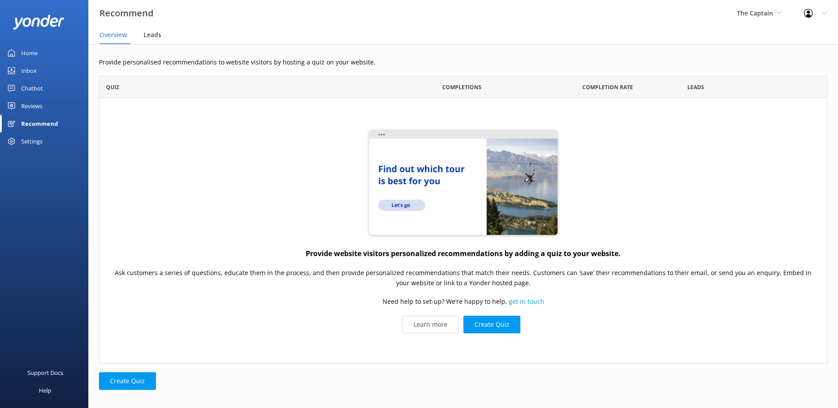
click at [159, 35] on span "Leads" at bounding box center [152, 34] width 18 height 9
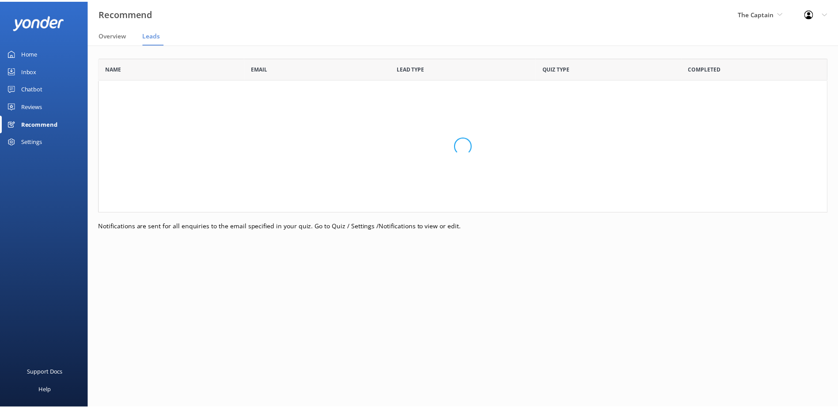
scroll to position [148, 728]
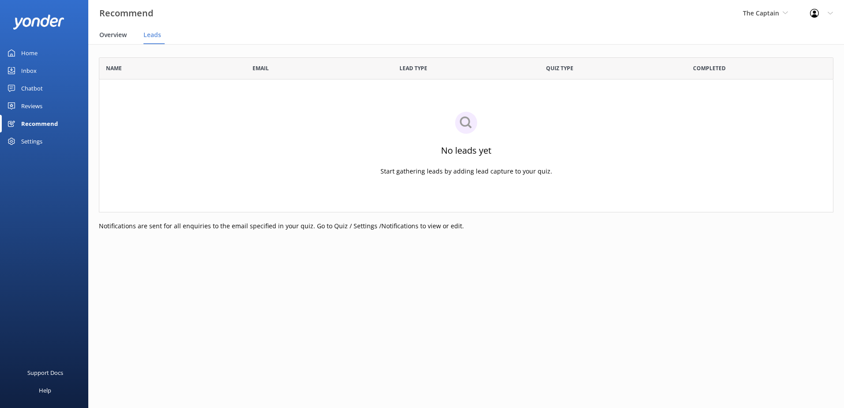
click at [123, 31] on span "Overview" at bounding box center [112, 34] width 27 height 9
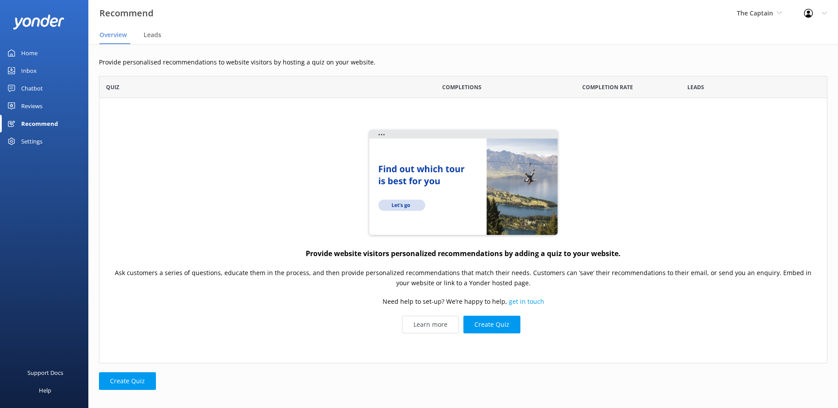
scroll to position [281, 721]
click at [33, 87] on div "Chatbot" at bounding box center [32, 88] width 22 height 18
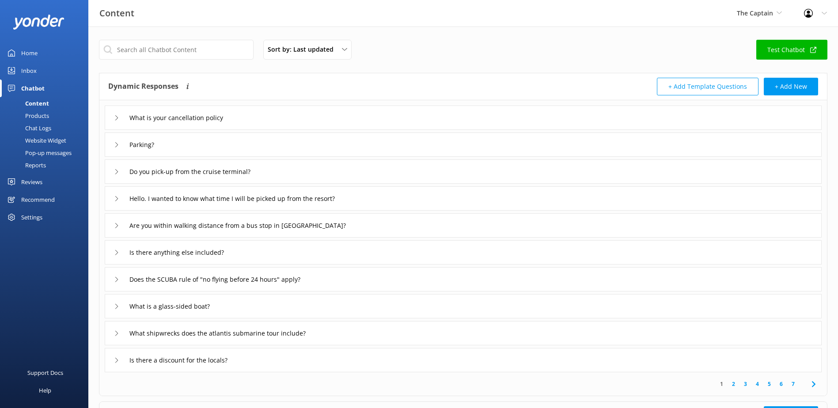
click at [299, 118] on div "What is your cancellation policy" at bounding box center [463, 118] width 717 height 24
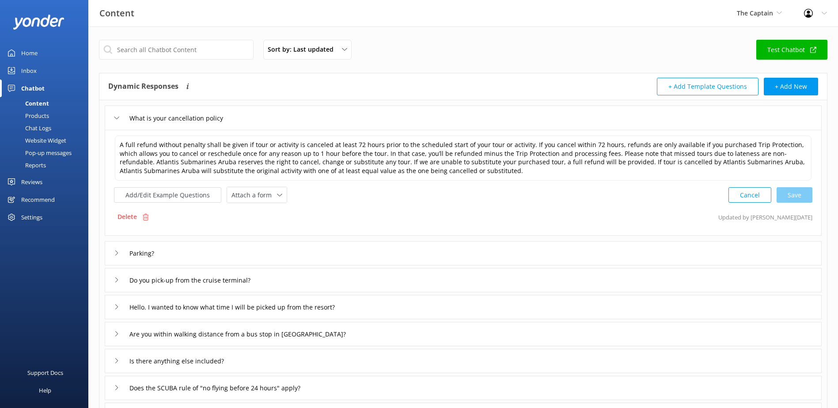
click at [240, 260] on div "Parking?" at bounding box center [463, 253] width 717 height 24
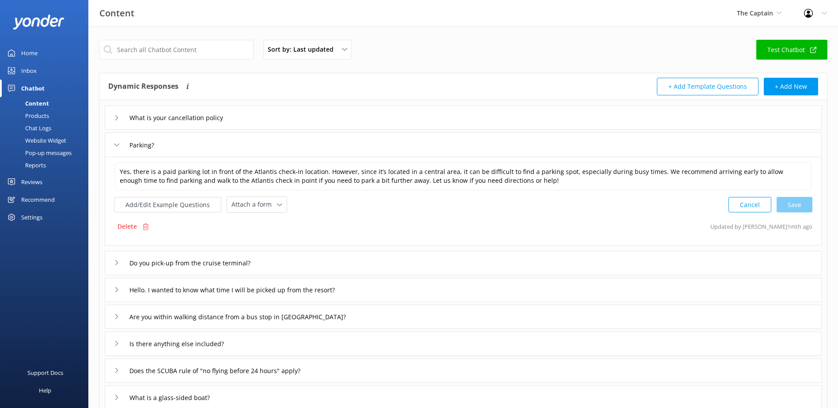
click at [325, 262] on div "Do you pick-up from the cruise terminal?" at bounding box center [463, 263] width 717 height 24
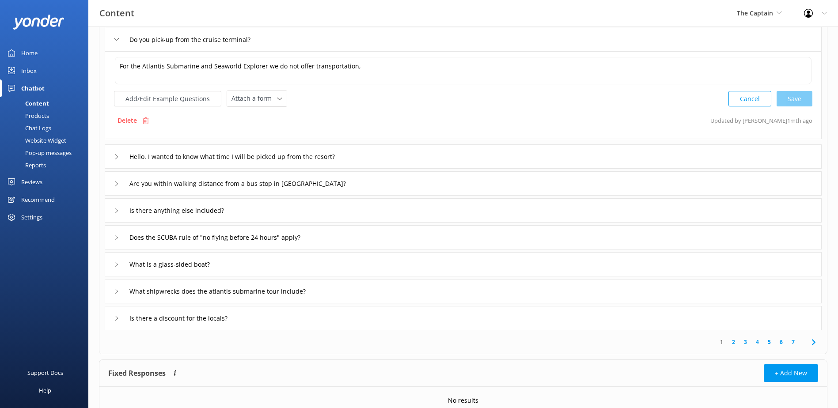
scroll to position [171, 0]
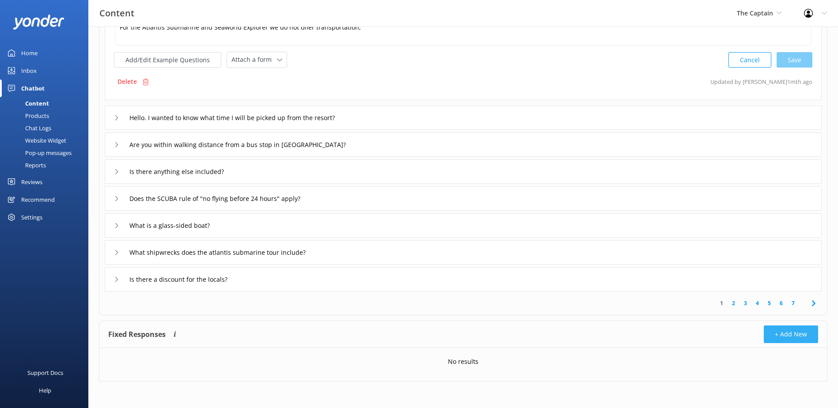
click at [794, 332] on button "+ Add New" at bounding box center [790, 334] width 54 height 18
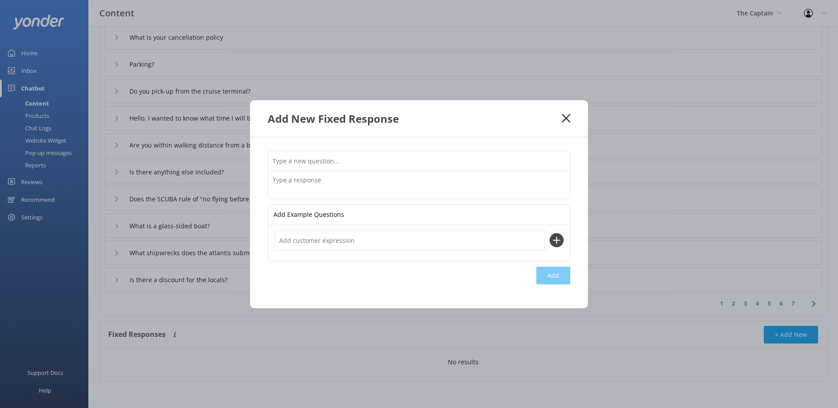
click at [563, 128] on div "Add New Fixed Response" at bounding box center [419, 118] width 338 height 37
click at [565, 120] on icon at bounding box center [566, 118] width 8 height 9
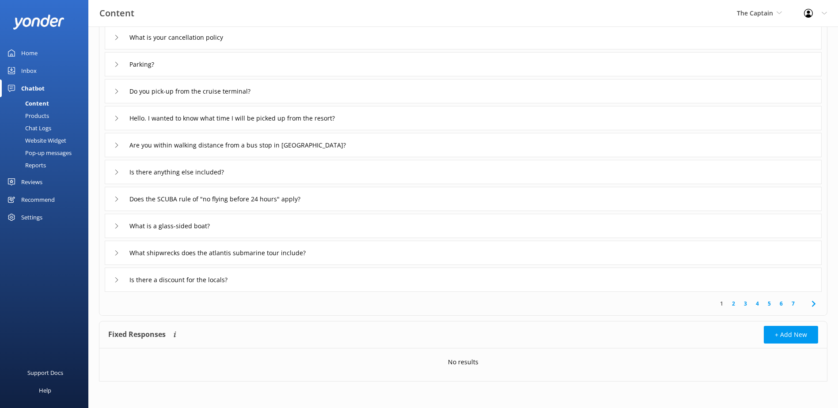
click at [38, 126] on div "Chat Logs" at bounding box center [28, 128] width 46 height 12
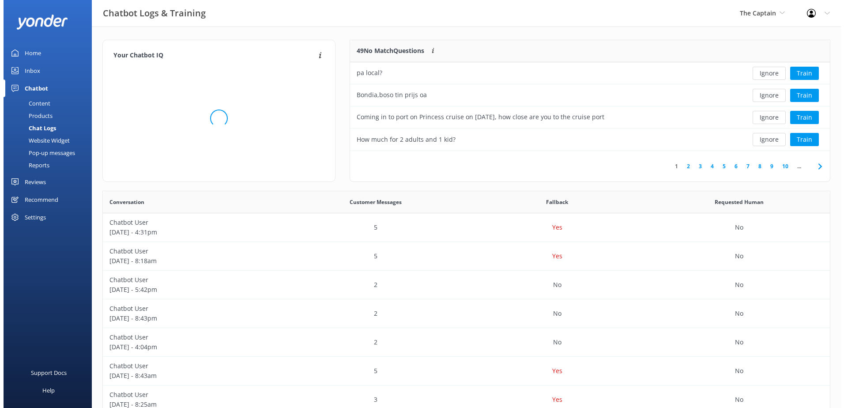
scroll to position [7, 7]
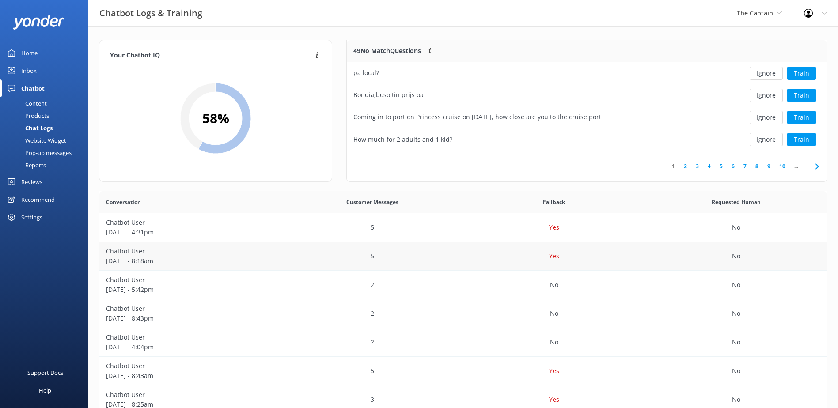
click at [232, 262] on p "August 14 - 8:18am" at bounding box center [190, 261] width 169 height 10
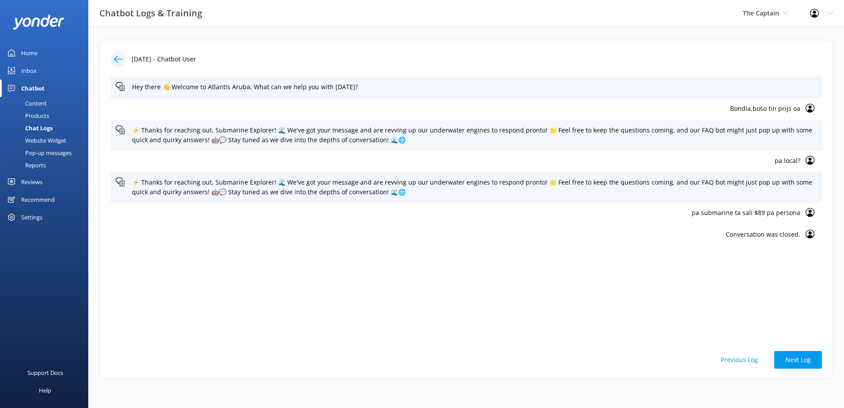
click at [49, 139] on div "Website Widget" at bounding box center [35, 140] width 61 height 12
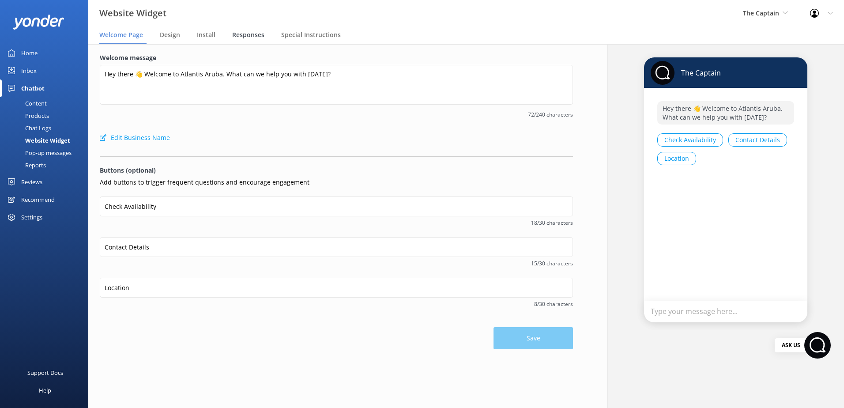
click at [255, 37] on span "Responses" at bounding box center [248, 34] width 32 height 9
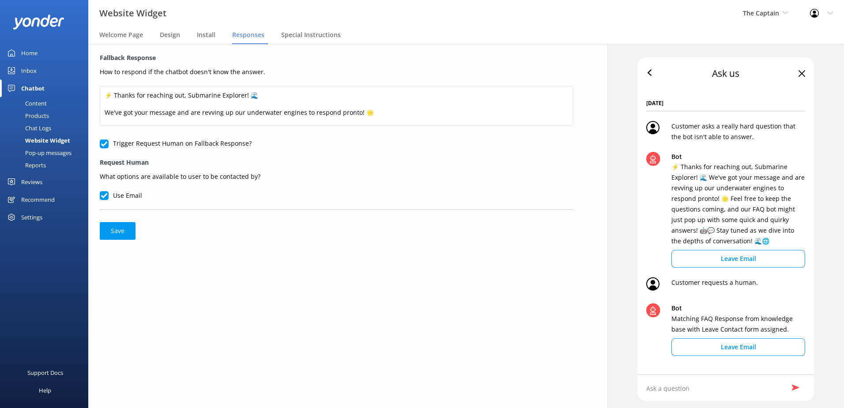
click at [646, 72] on icon at bounding box center [649, 72] width 7 height 7
click at [799, 72] on icon at bounding box center [802, 73] width 7 height 7
click at [782, 11] on span "The Captain" at bounding box center [765, 13] width 45 height 10
click at [761, 81] on link "The Captain" at bounding box center [776, 79] width 88 height 21
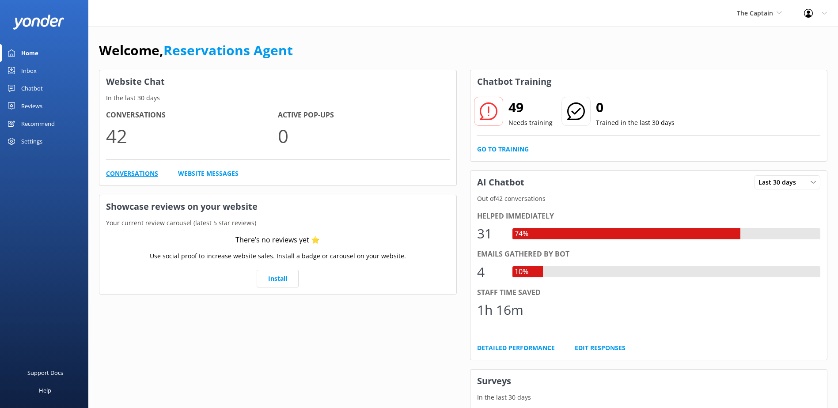
click at [139, 174] on link "Conversations" at bounding box center [132, 174] width 52 height 10
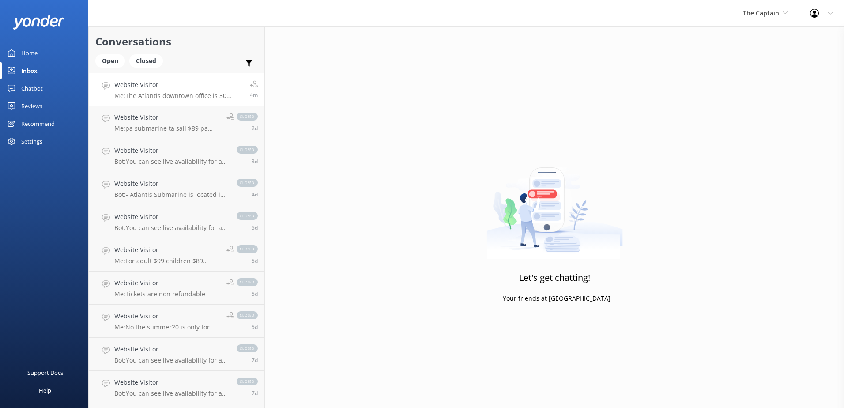
click at [181, 101] on link "Website Visitor Me: The Atlantis downtown office is 30 minutes walking distance…" at bounding box center [177, 89] width 176 height 33
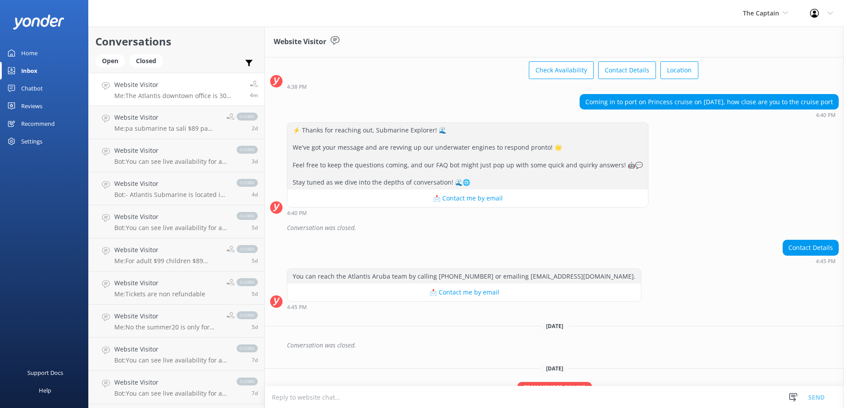
scroll to position [88, 0]
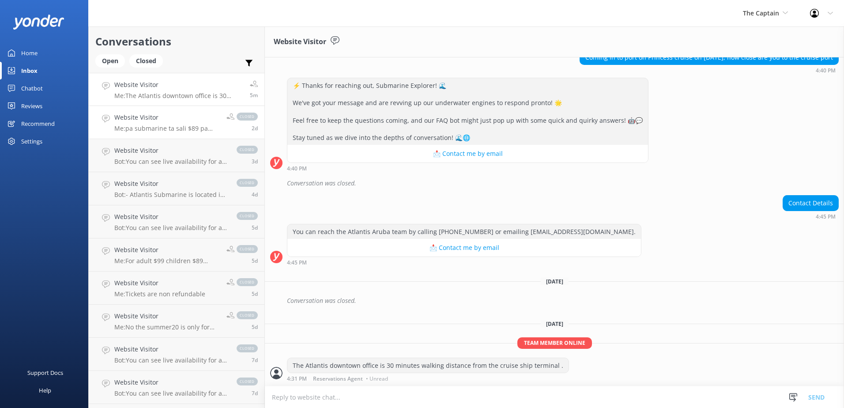
click at [136, 130] on p "Me: pa submarine ta sali $89 pa persona" at bounding box center [167, 129] width 106 height 8
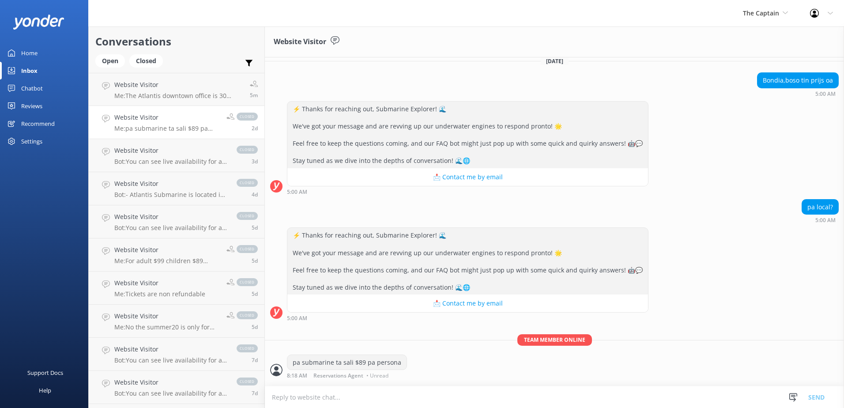
scroll to position [104, 0]
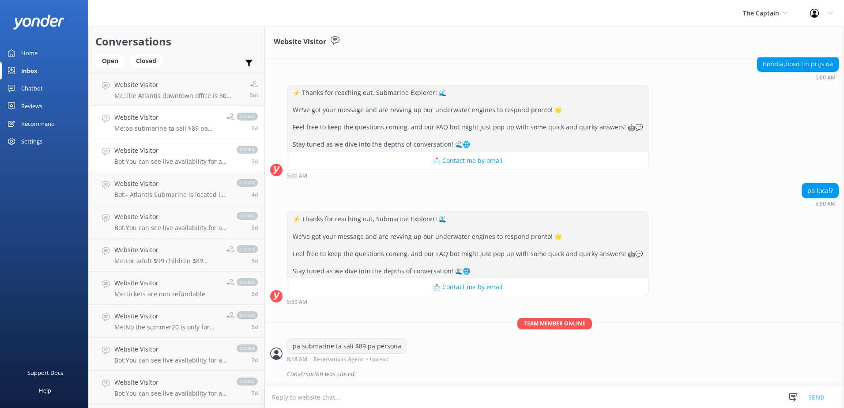
click at [141, 159] on p "Bot: You can see live availability for all Atlantic Aruba tours online by click…" at bounding box center [170, 162] width 113 height 8
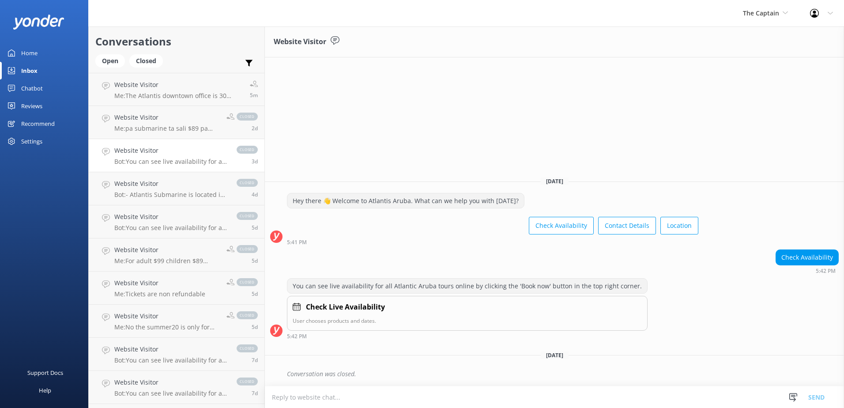
click at [30, 55] on div "Home" at bounding box center [29, 53] width 16 height 18
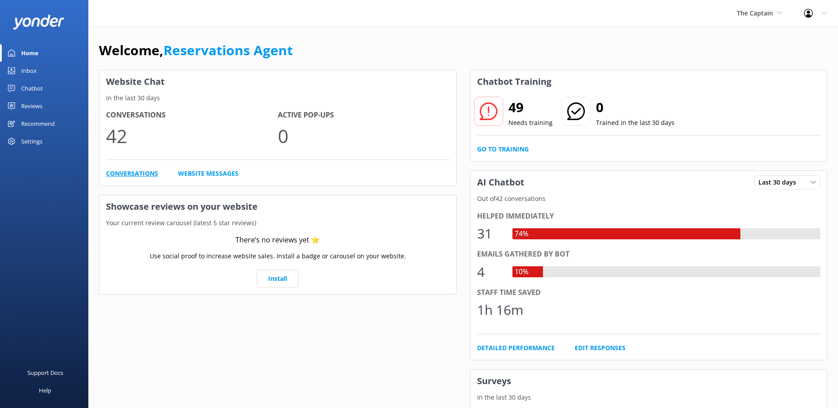
click at [131, 172] on link "Conversations" at bounding box center [132, 174] width 52 height 10
